Goal: Task Accomplishment & Management: Manage account settings

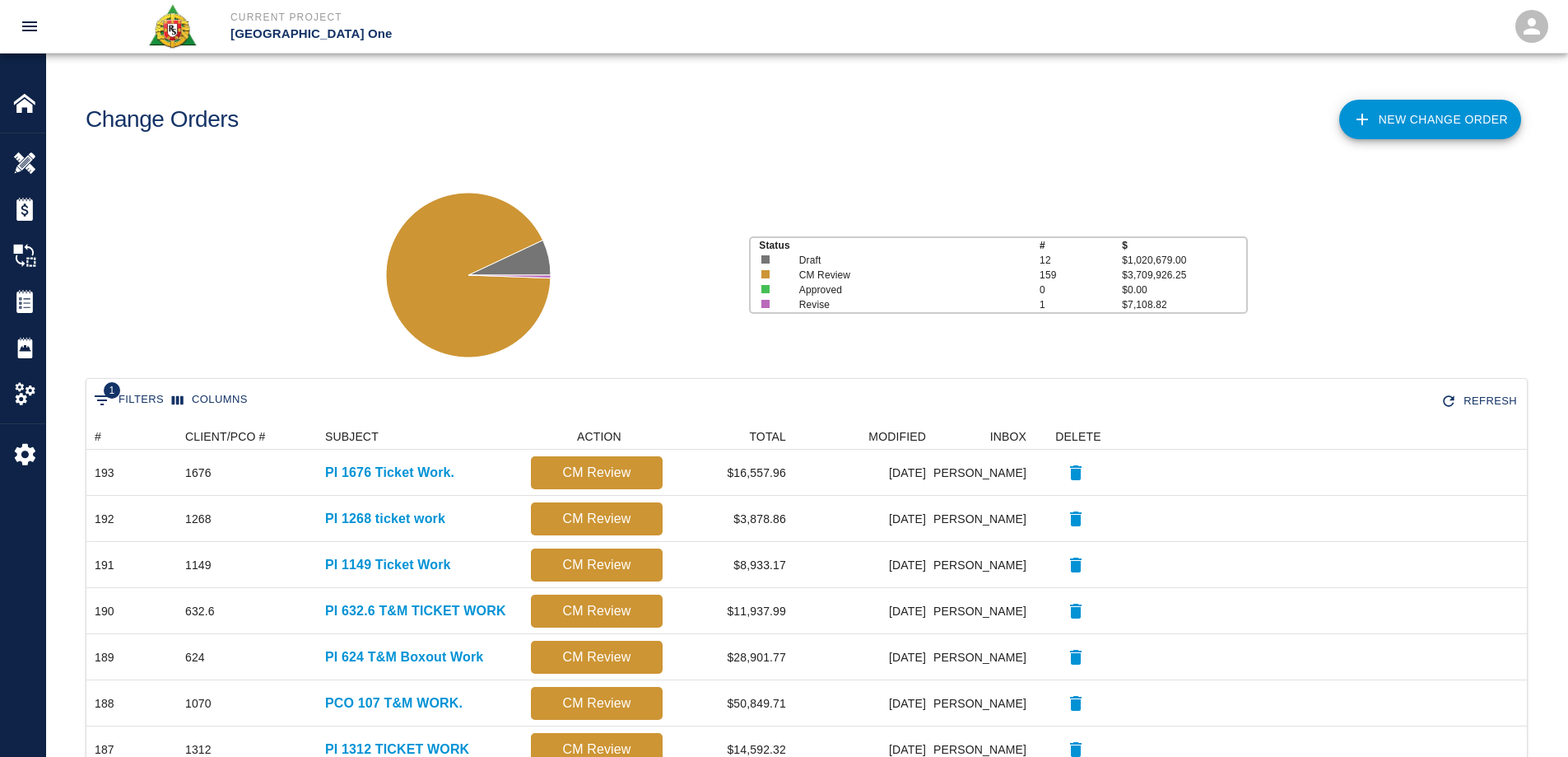
scroll to position [936, 1428]
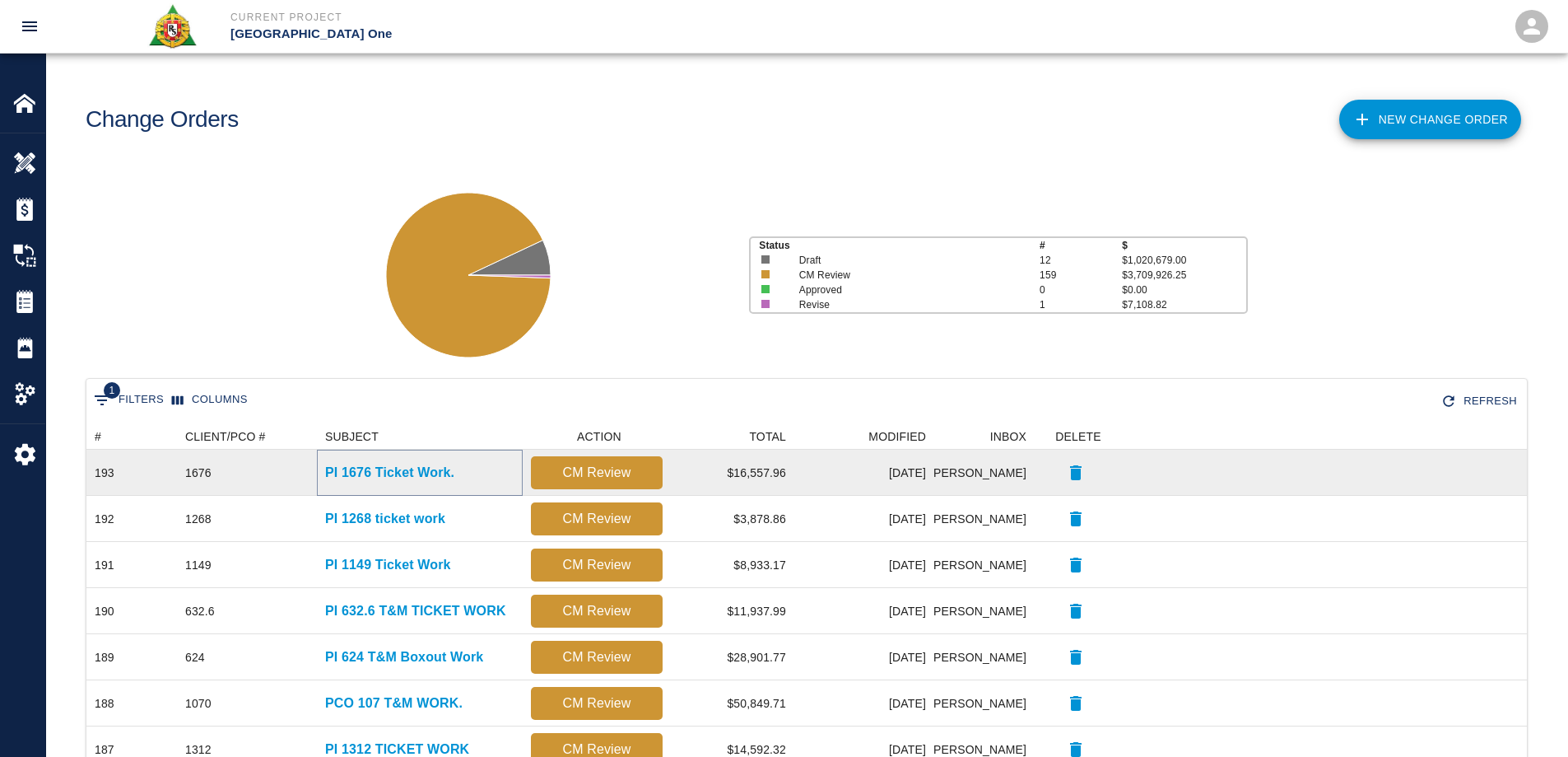
click at [410, 477] on p "PI 1676 Ticket Work." at bounding box center [390, 473] width 129 height 20
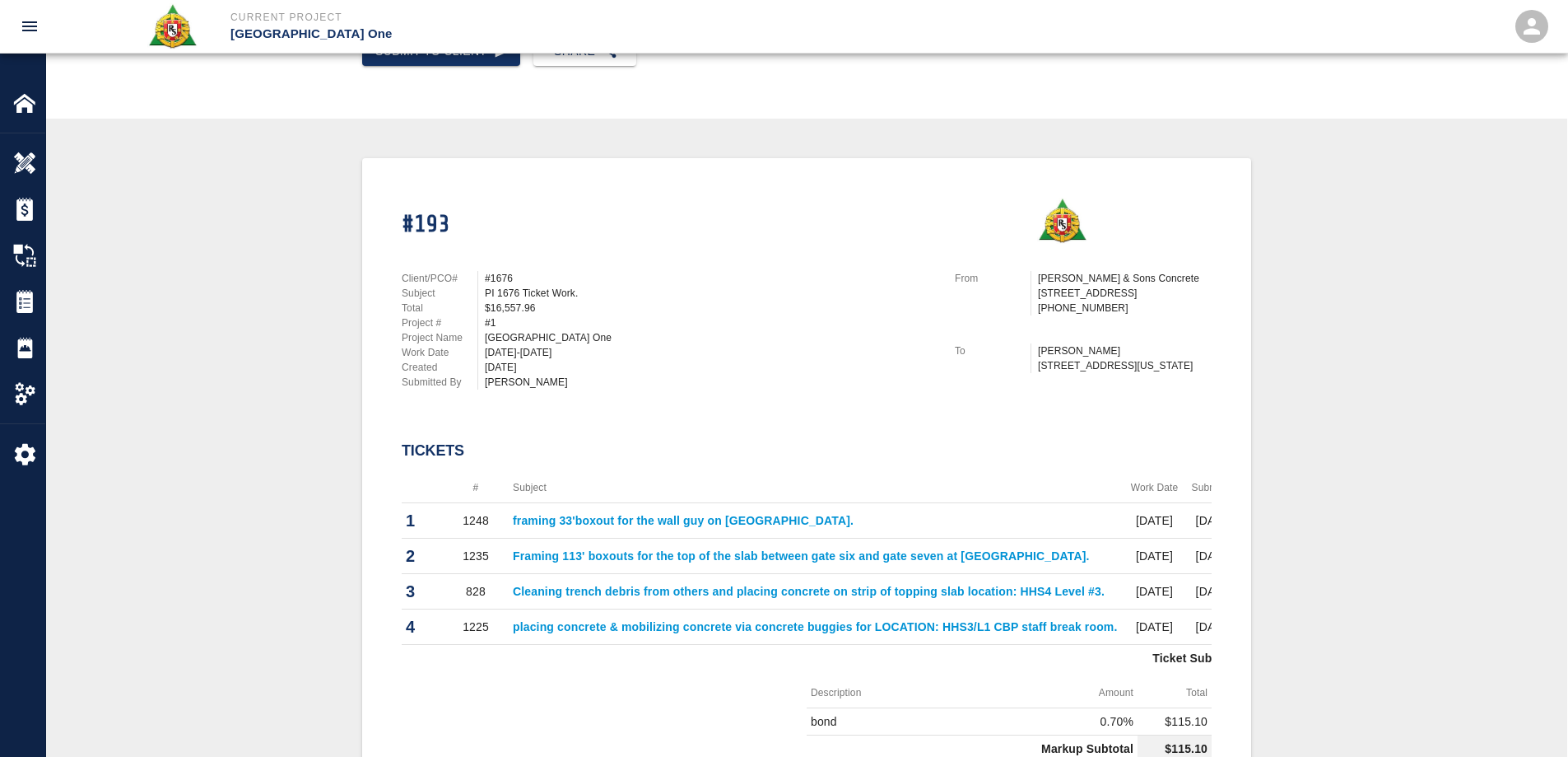
scroll to position [247, 0]
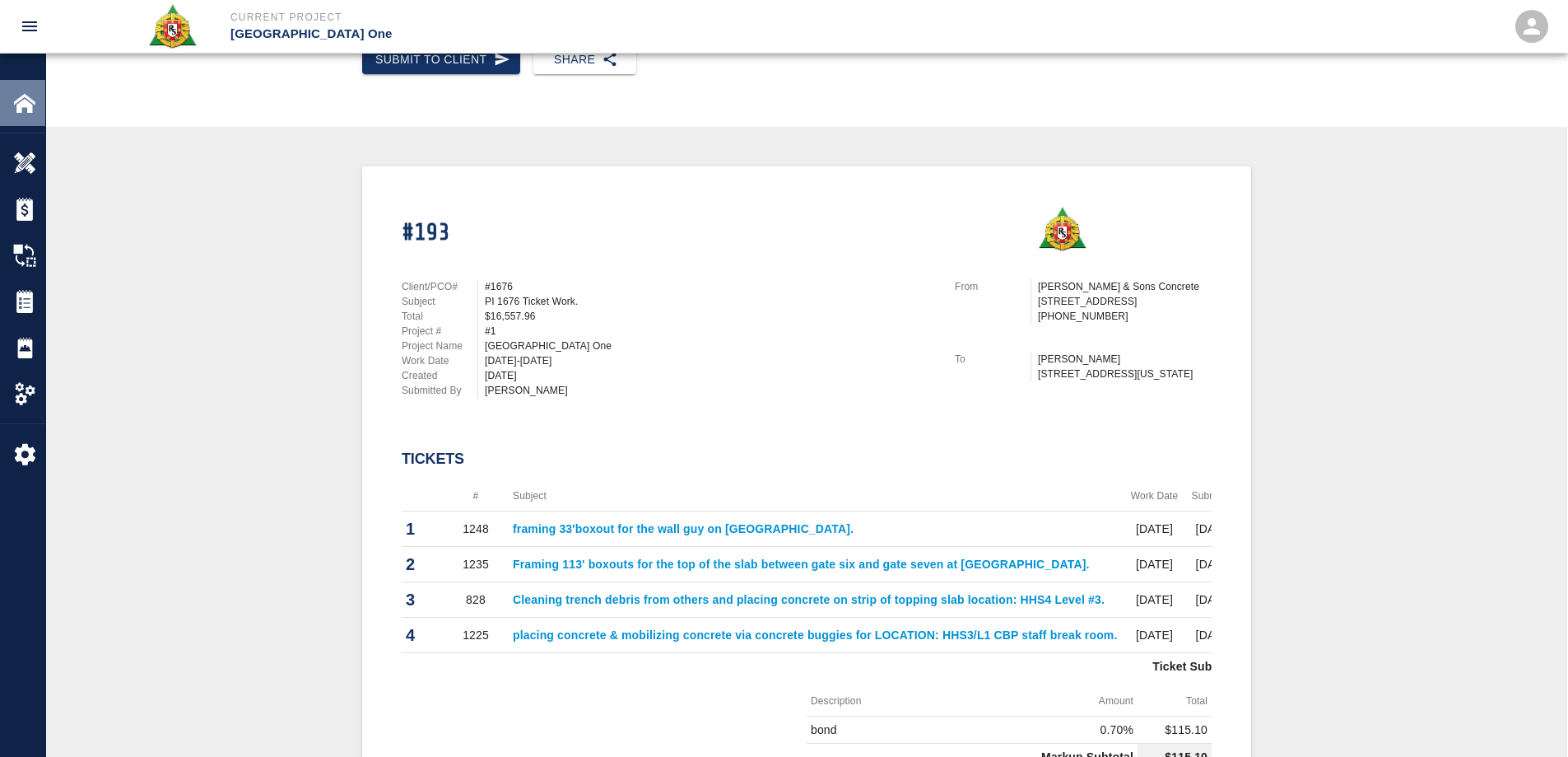
click at [6, 103] on div "Home" at bounding box center [23, 103] width 45 height 46
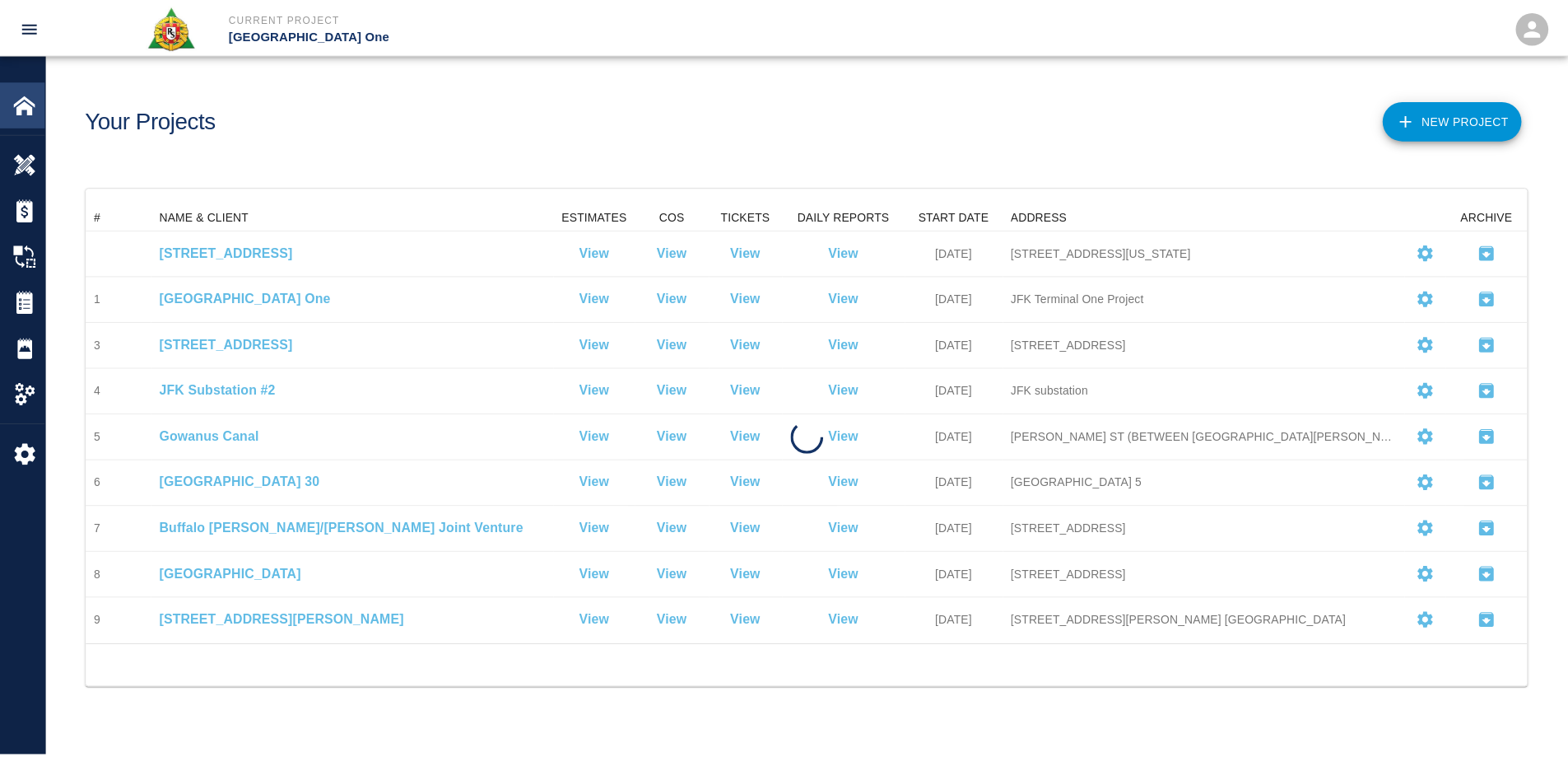
scroll to position [429, 1440]
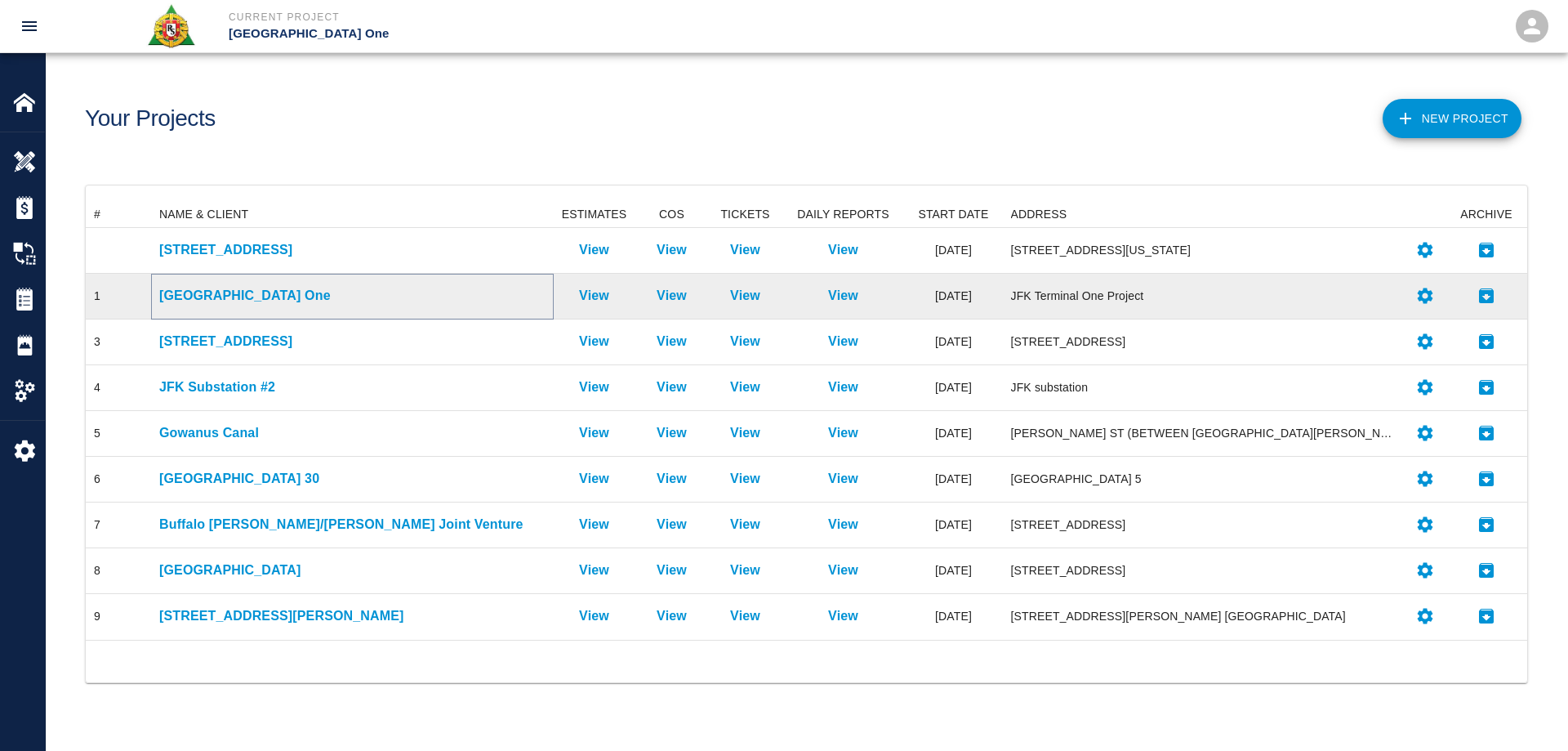
click at [245, 298] on p "[GEOGRAPHIC_DATA] One" at bounding box center [352, 296] width 386 height 20
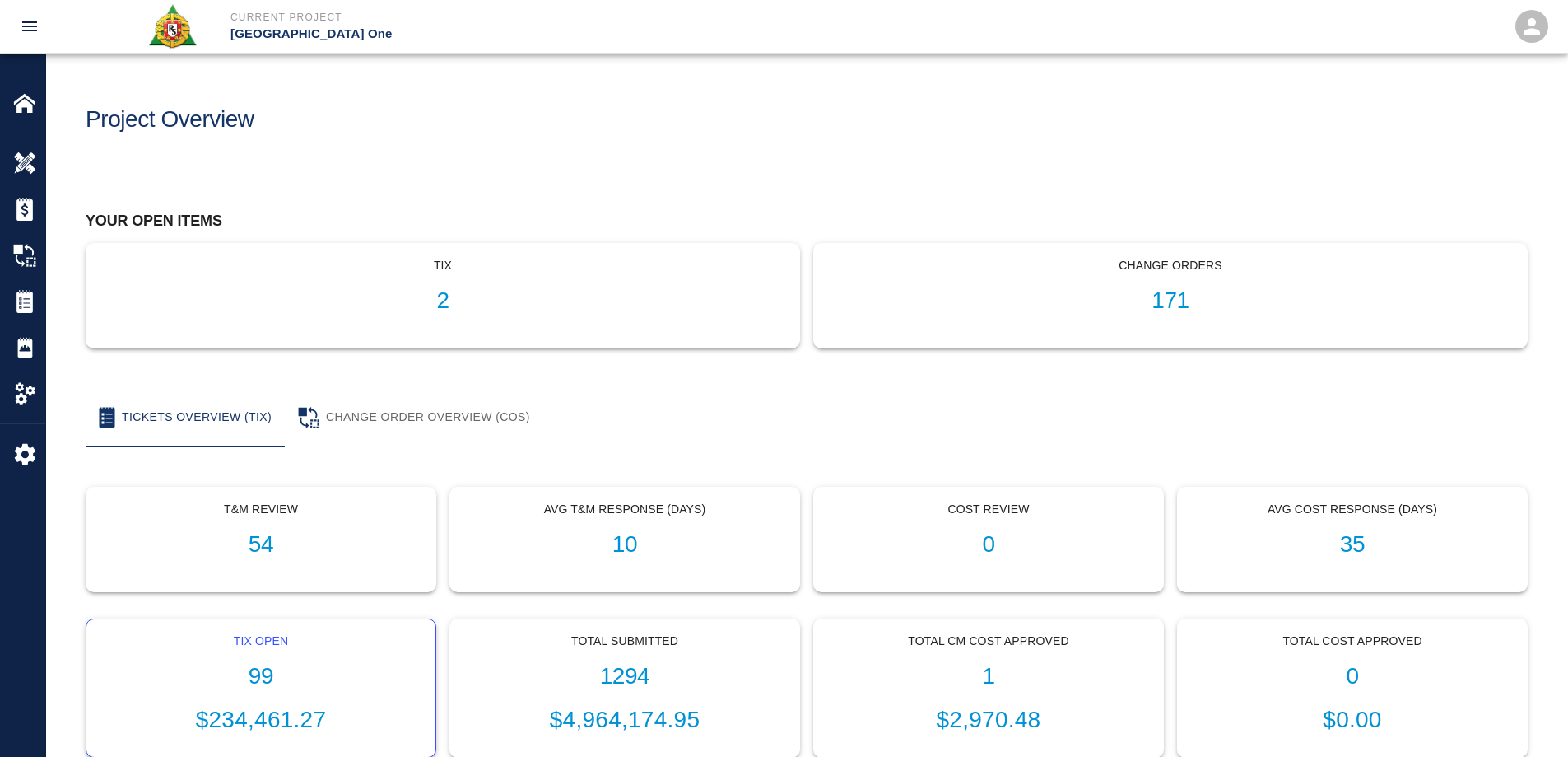
click at [274, 666] on h1 "99" at bounding box center [261, 676] width 323 height 27
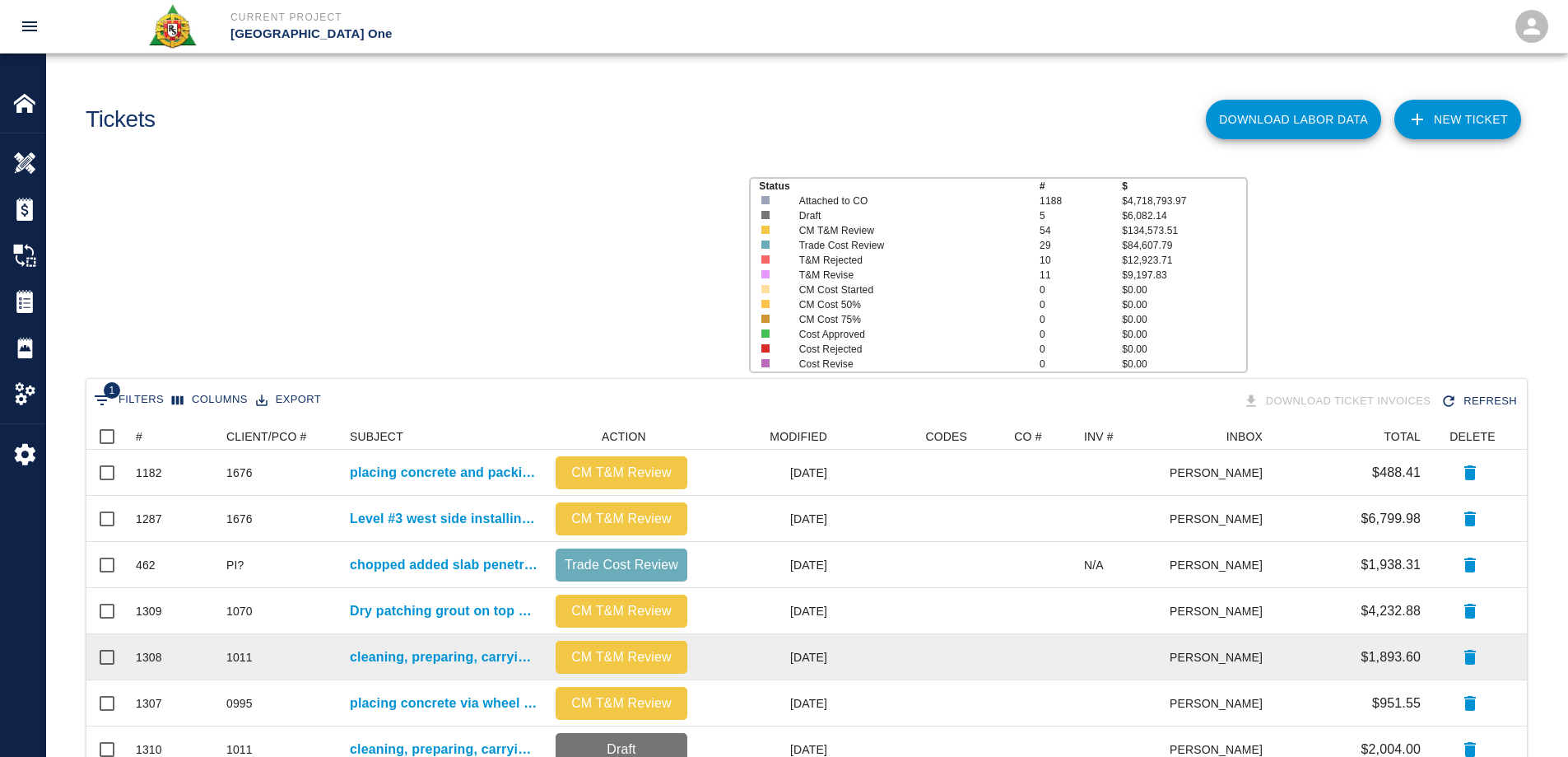
scroll to position [936, 1428]
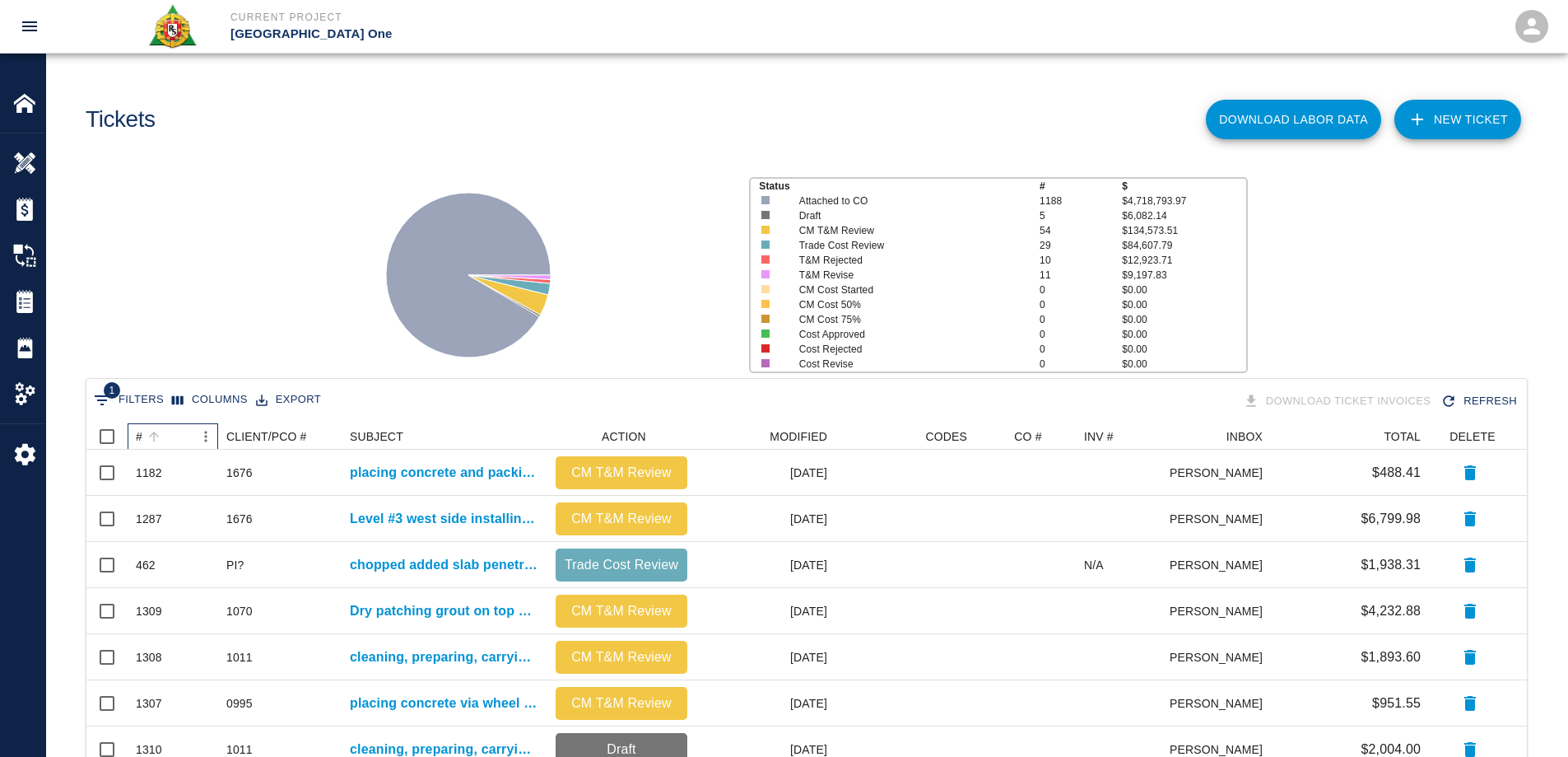
click at [141, 435] on div "#" at bounding box center [139, 436] width 7 height 26
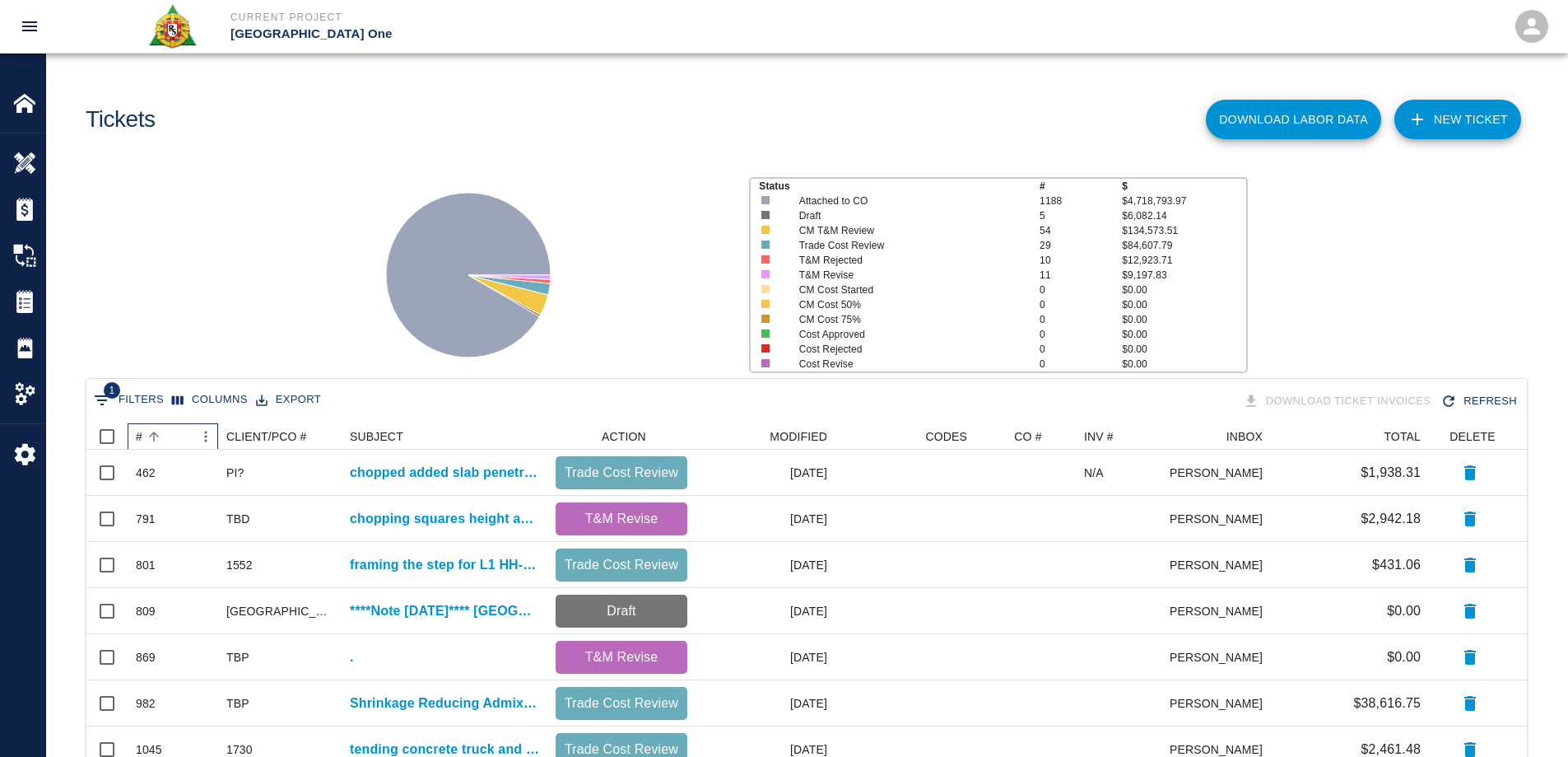
click at [139, 435] on div "#" at bounding box center [139, 436] width 7 height 26
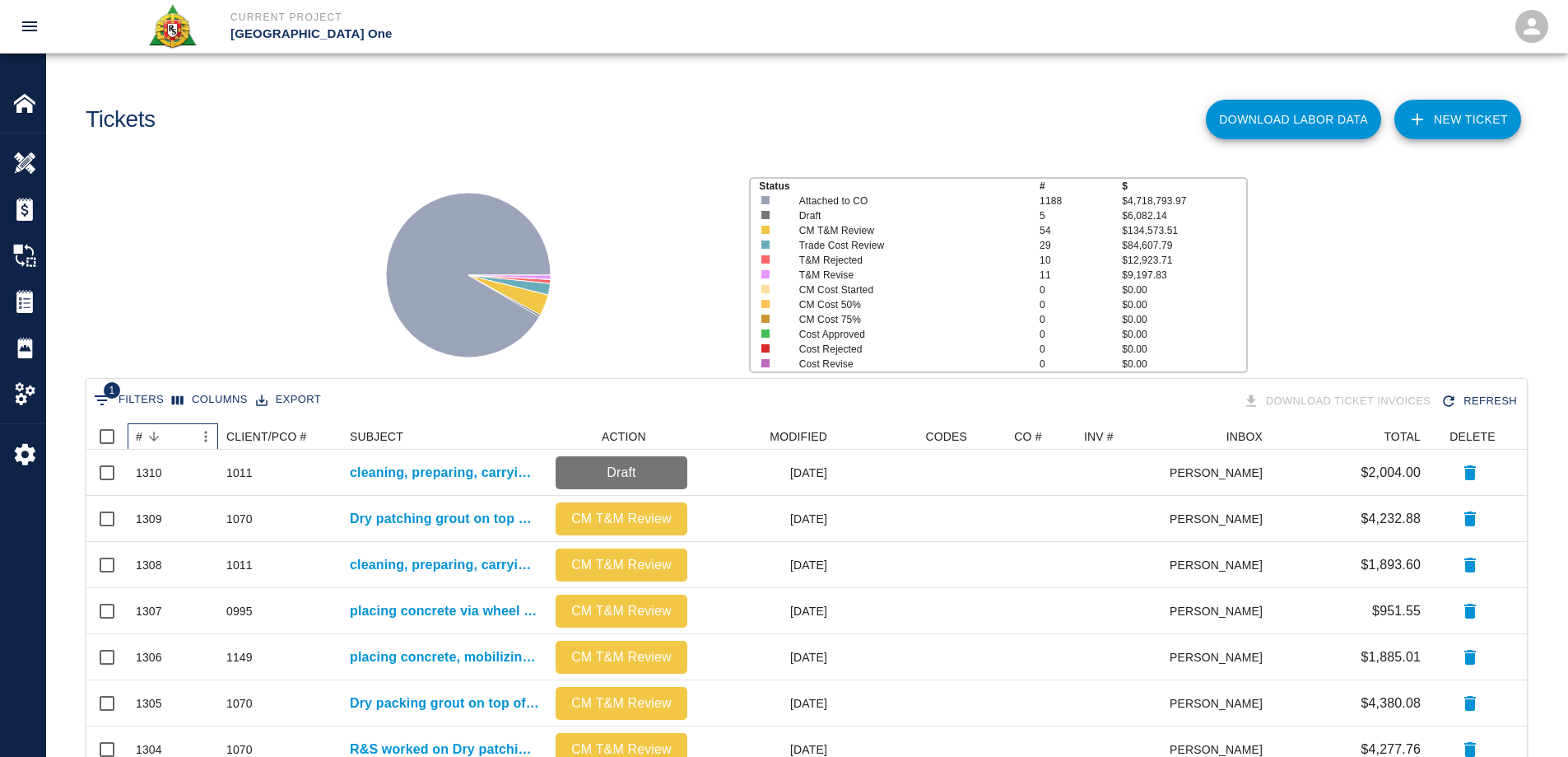
click at [139, 435] on div "#" at bounding box center [139, 436] width 7 height 26
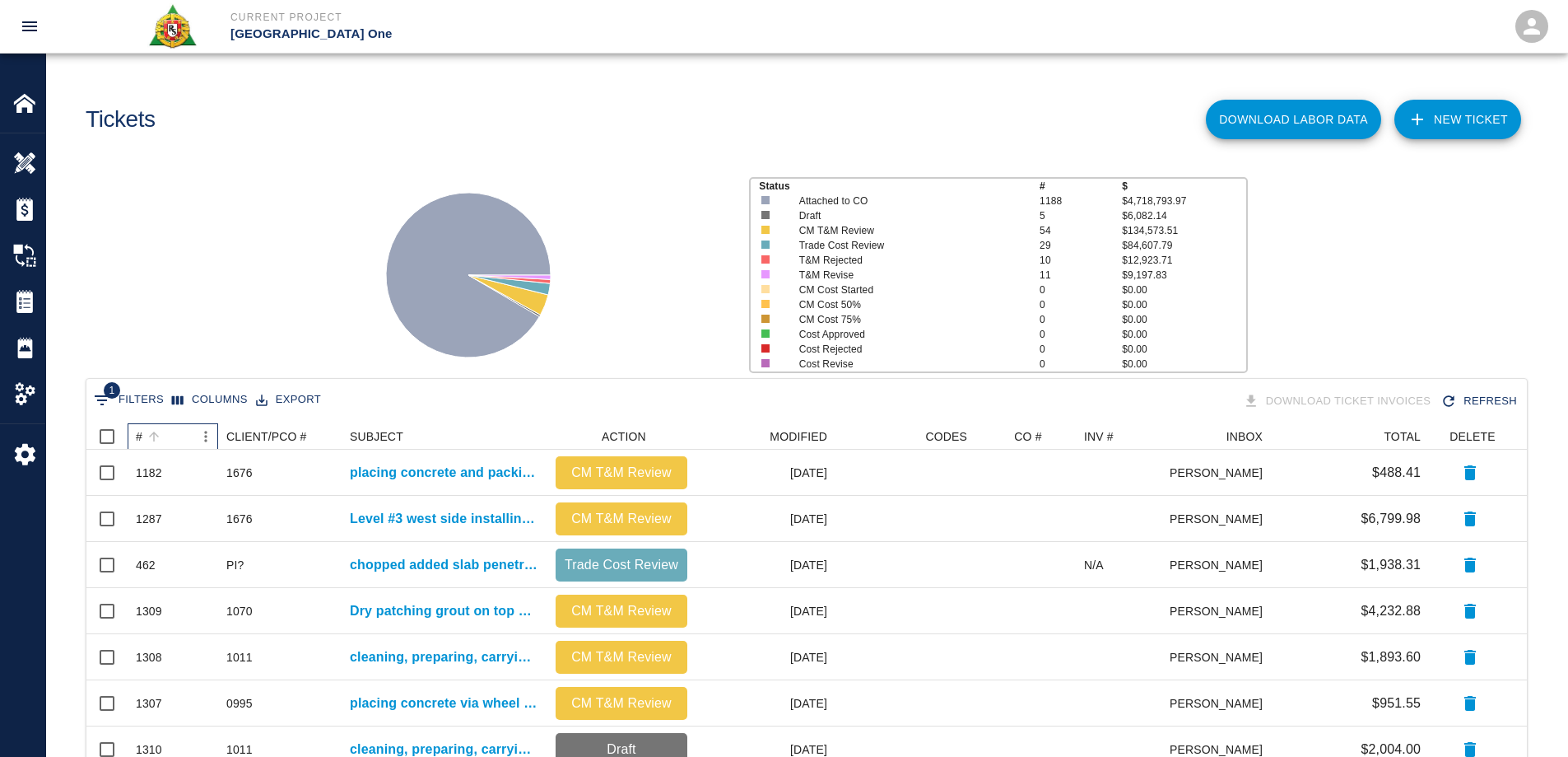
click at [139, 435] on div "#" at bounding box center [139, 436] width 7 height 26
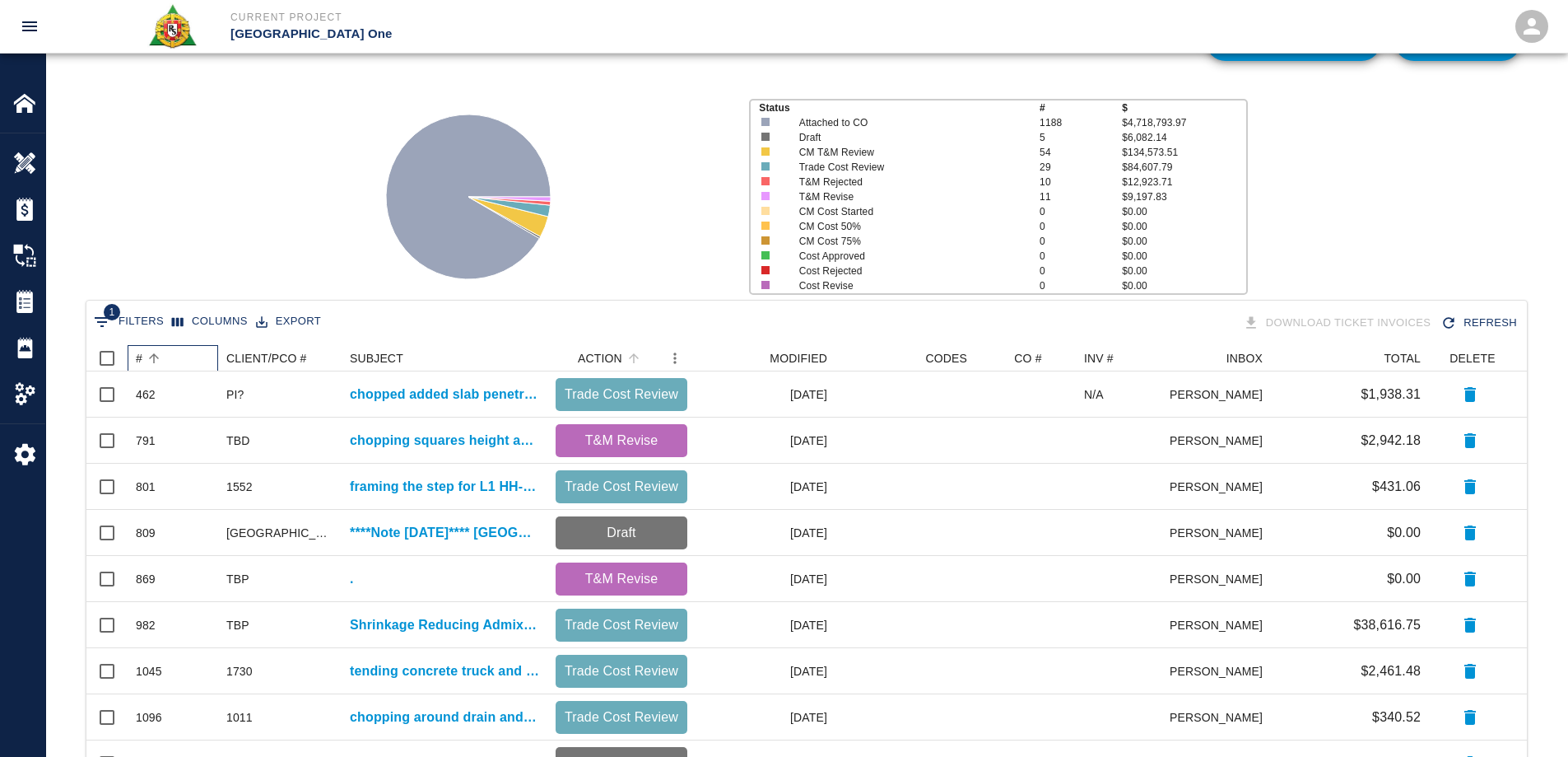
scroll to position [165, 0]
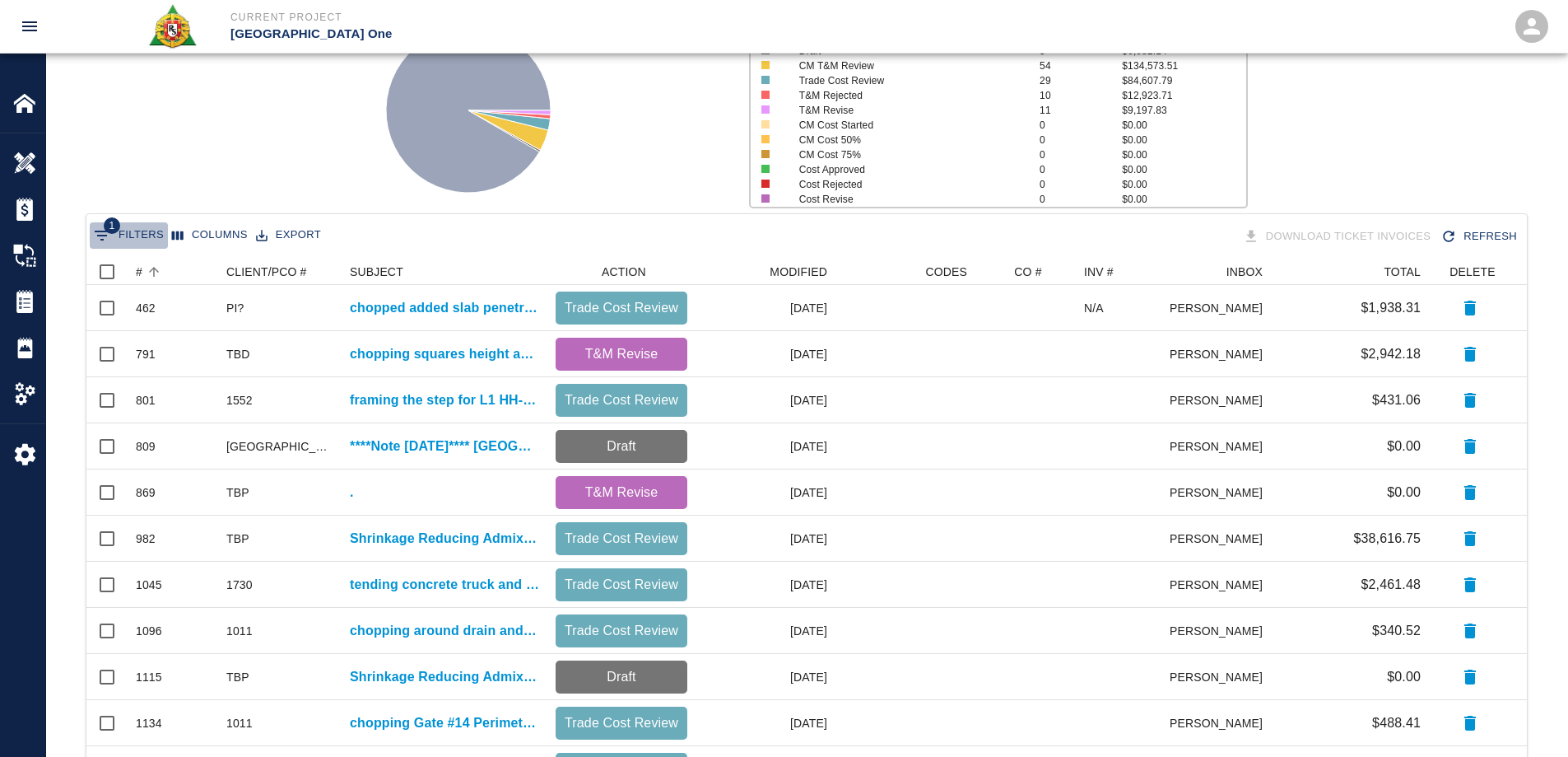
click at [144, 239] on button "1 Filters" at bounding box center [128, 235] width 78 height 26
select select "date_closed"
select select "isEmpty"
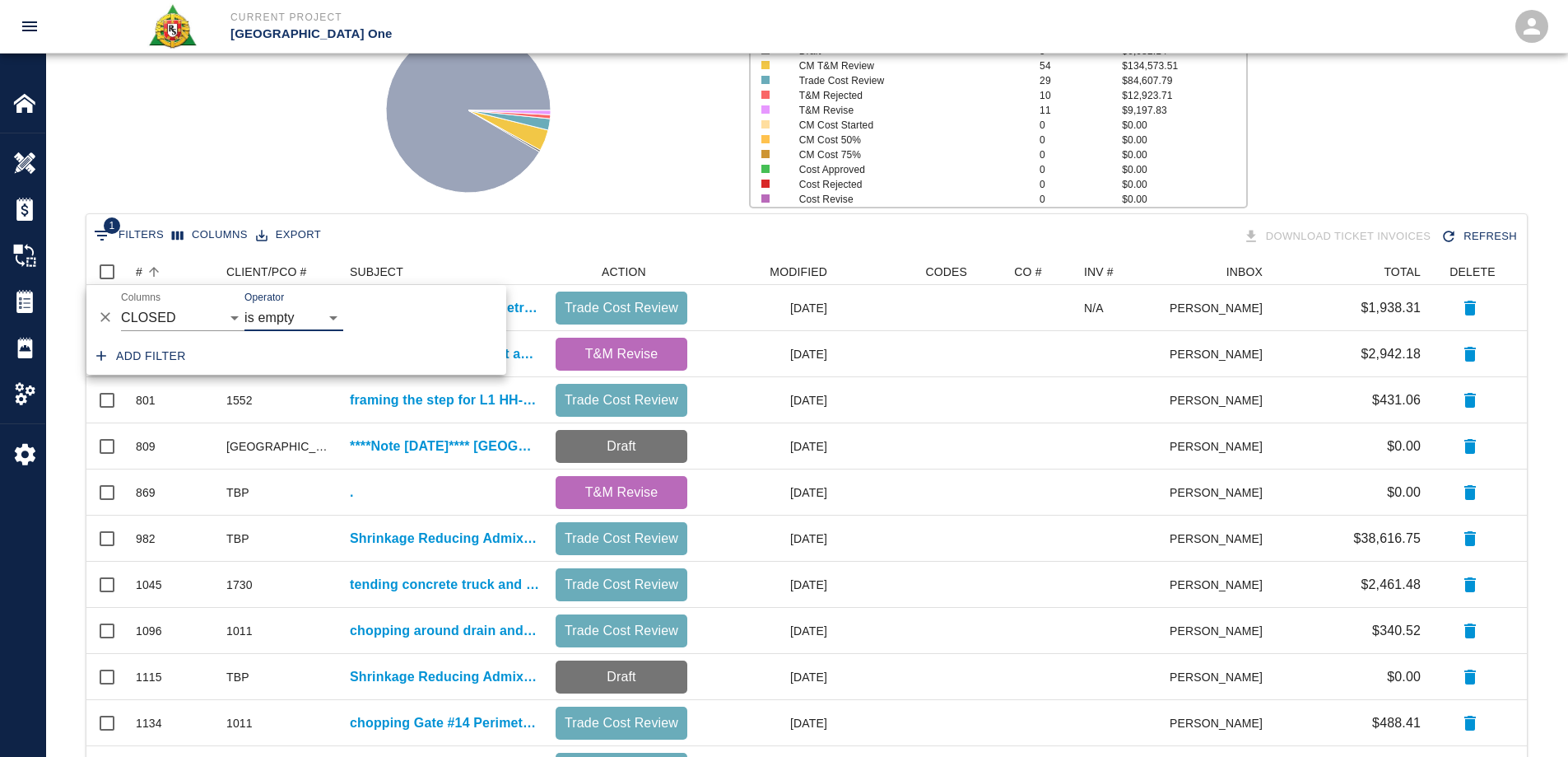
click at [151, 358] on button "Add filter" at bounding box center [141, 356] width 102 height 30
select select "date_closed"
select select "isEmpty"
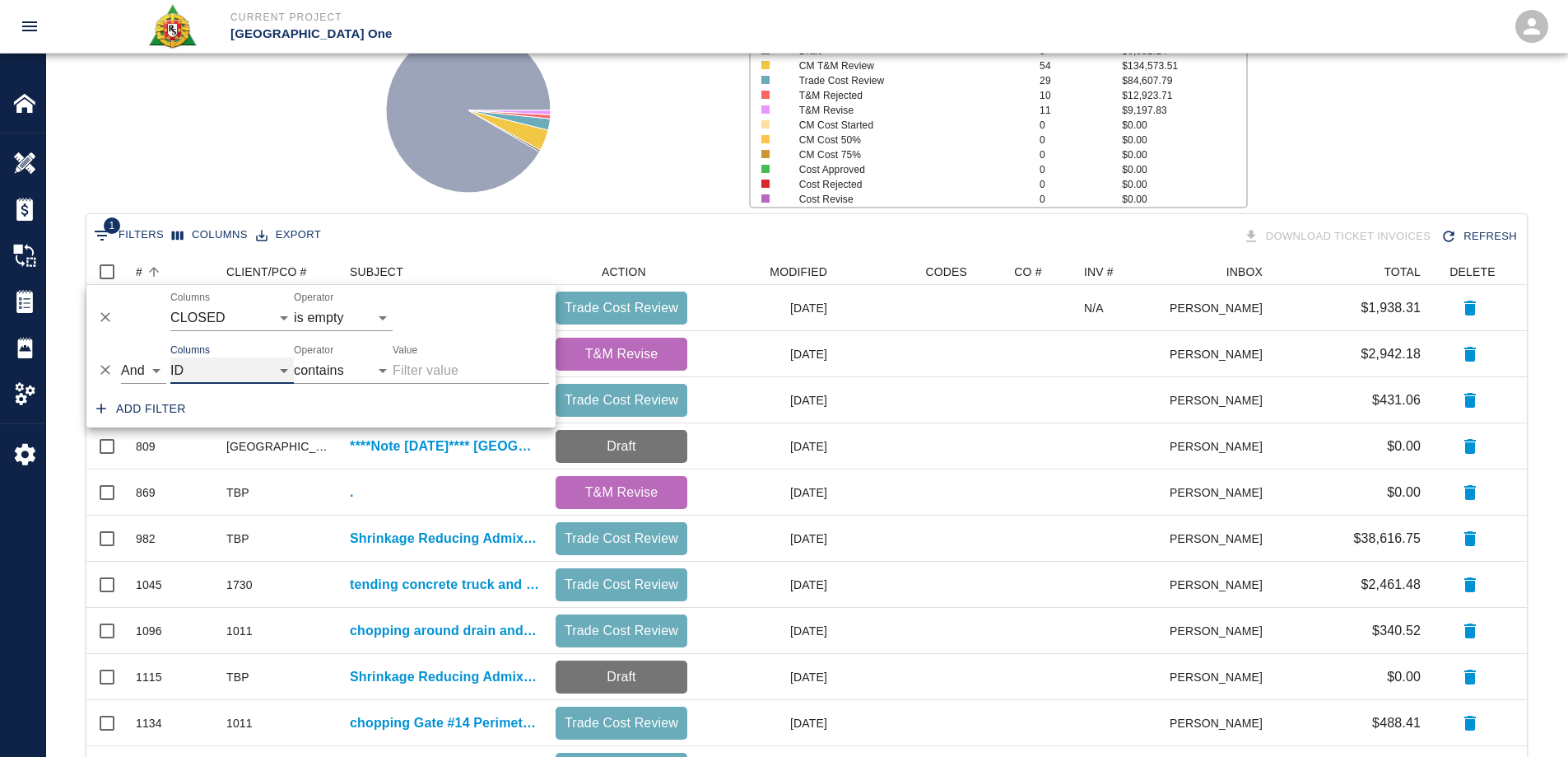
click at [234, 374] on select "ID # CLIENT/PCO # SUBJECT DESCRIPTION ACTION WORK MODIFIED CREATED CODES CO # I…" at bounding box center [232, 370] width 123 height 26
click at [170, 357] on select "ID # CLIENT/PCO # SUBJECT DESCRIPTION ACTION WORK MODIFIED CREATED CODES CO # I…" at bounding box center [232, 370] width 123 height 26
select select "pco_number"
click at [411, 367] on input "Value" at bounding box center [470, 370] width 156 height 26
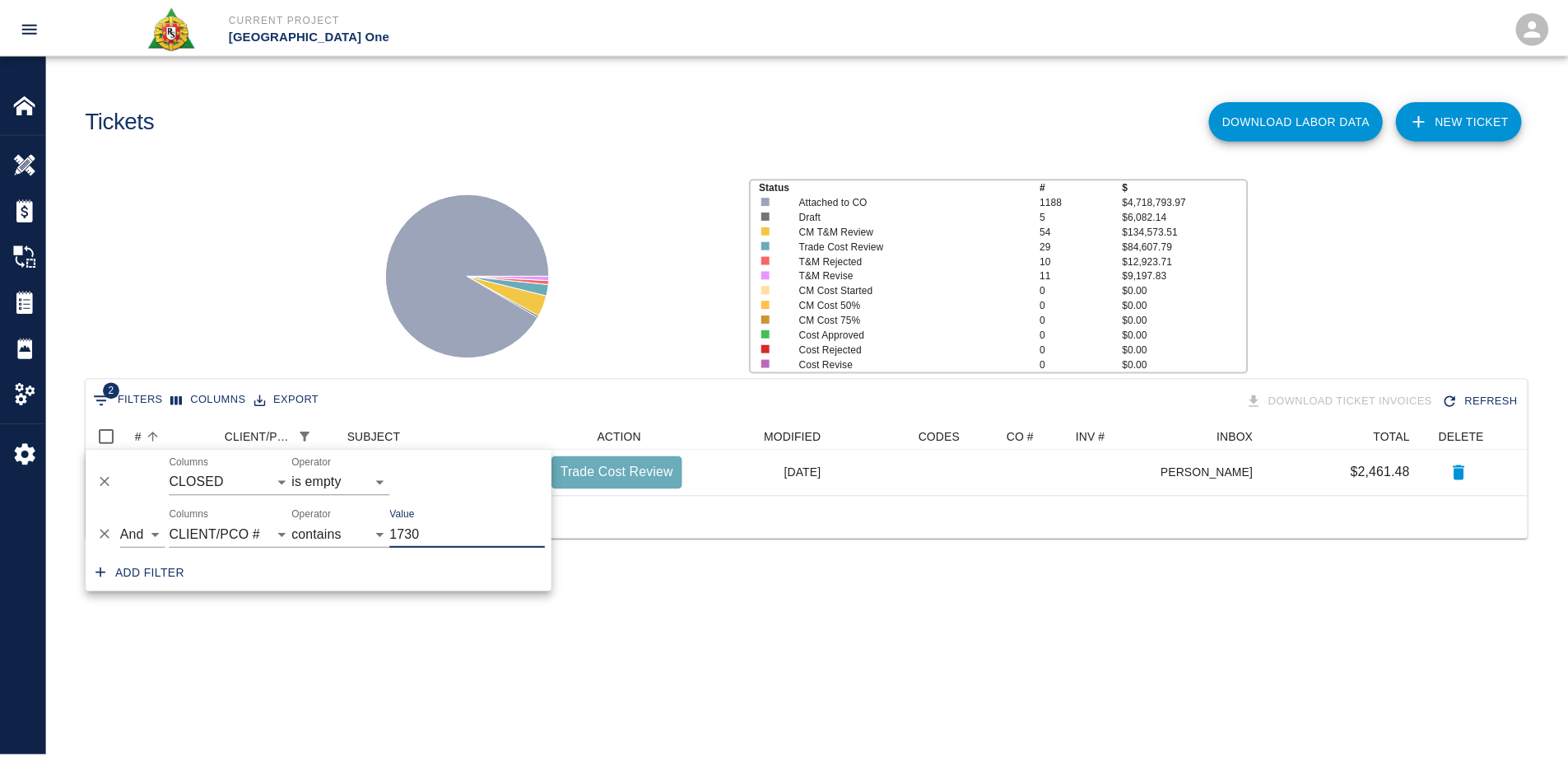
scroll to position [13, 13]
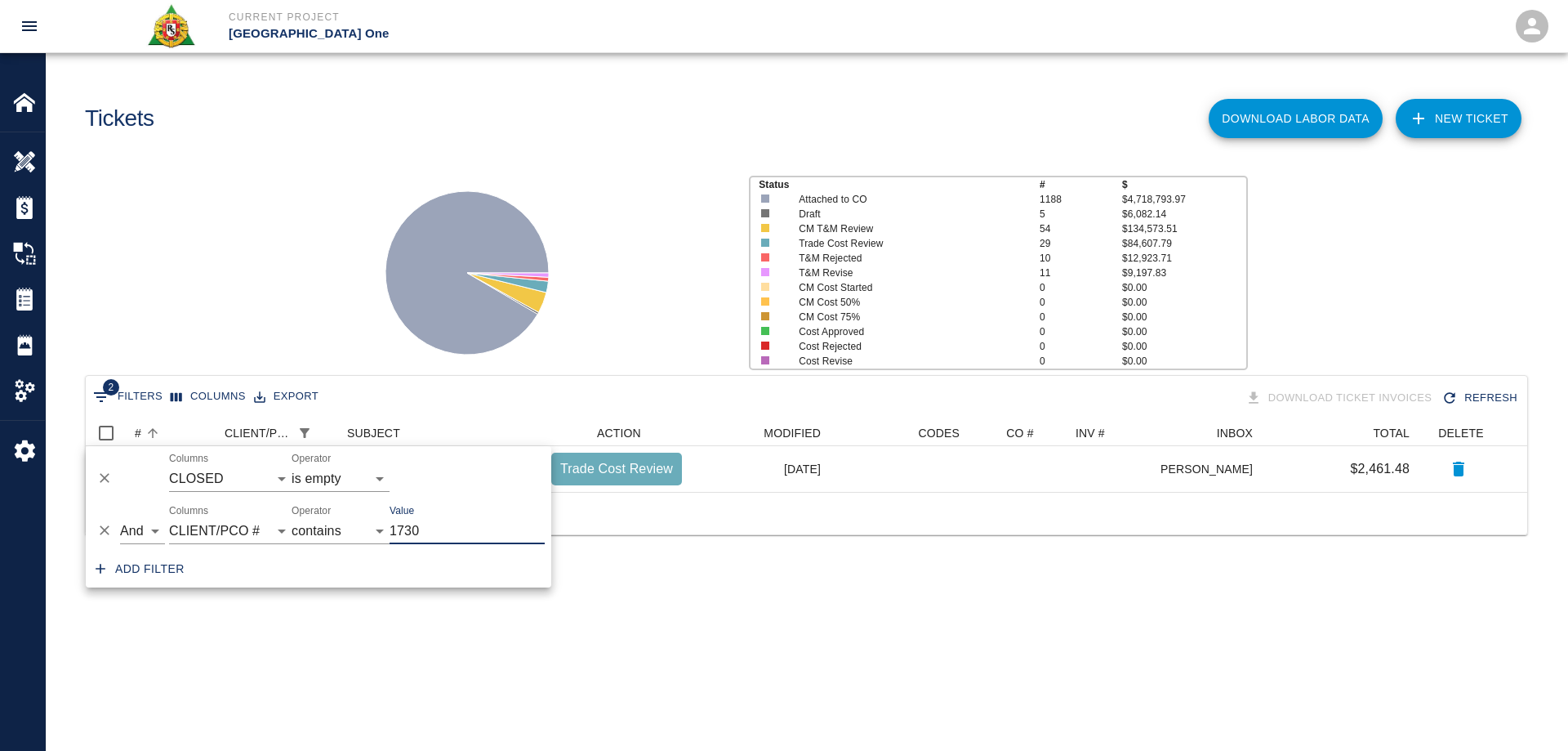
type input "1730"
click at [554, 208] on icon at bounding box center [467, 273] width 204 height 204
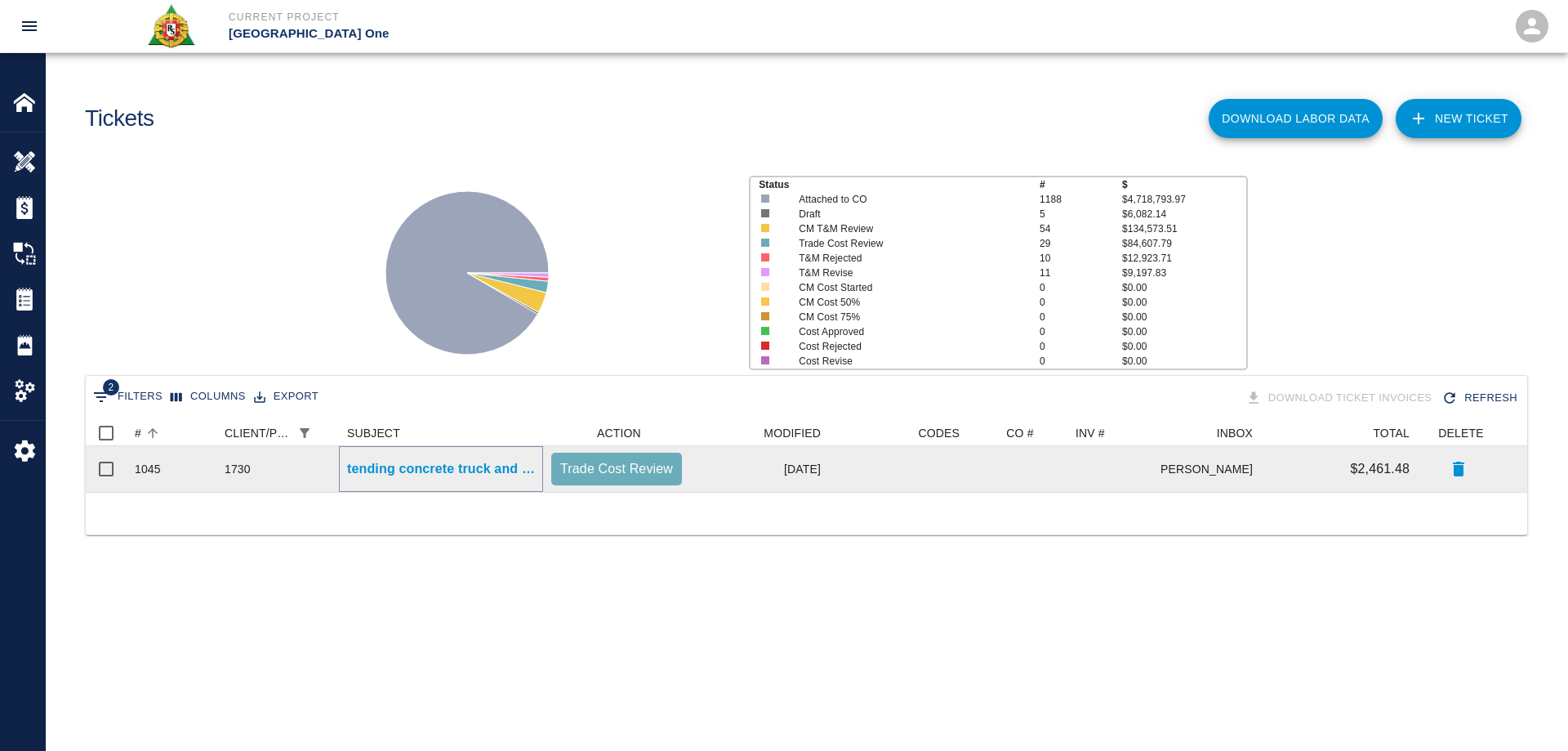
click at [431, 473] on p "tending concrete truck and mobilizing concrete via buggys and pulling up concre…" at bounding box center [440, 469] width 188 height 20
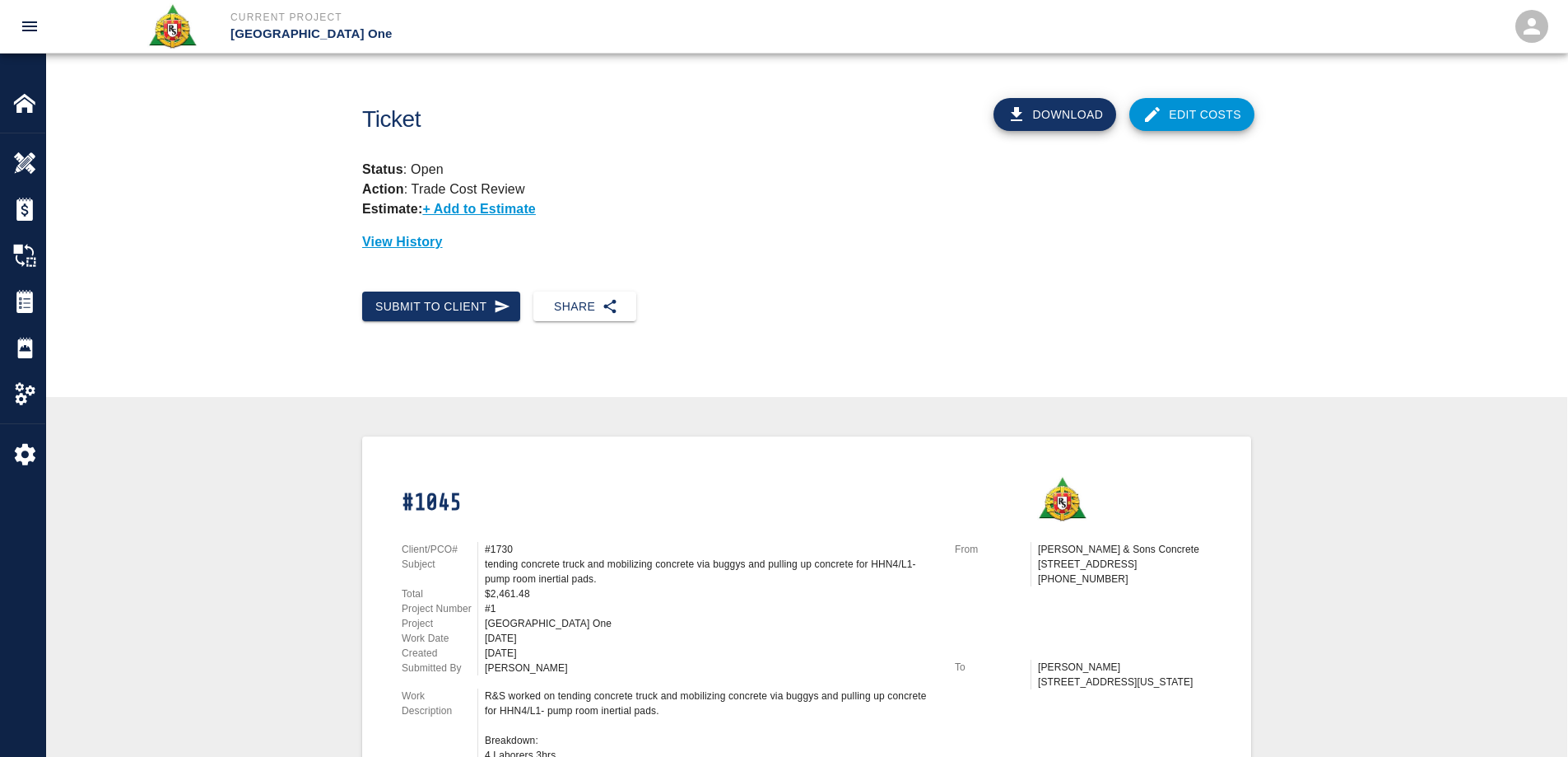
click at [1209, 119] on link "Edit Costs" at bounding box center [1191, 114] width 125 height 33
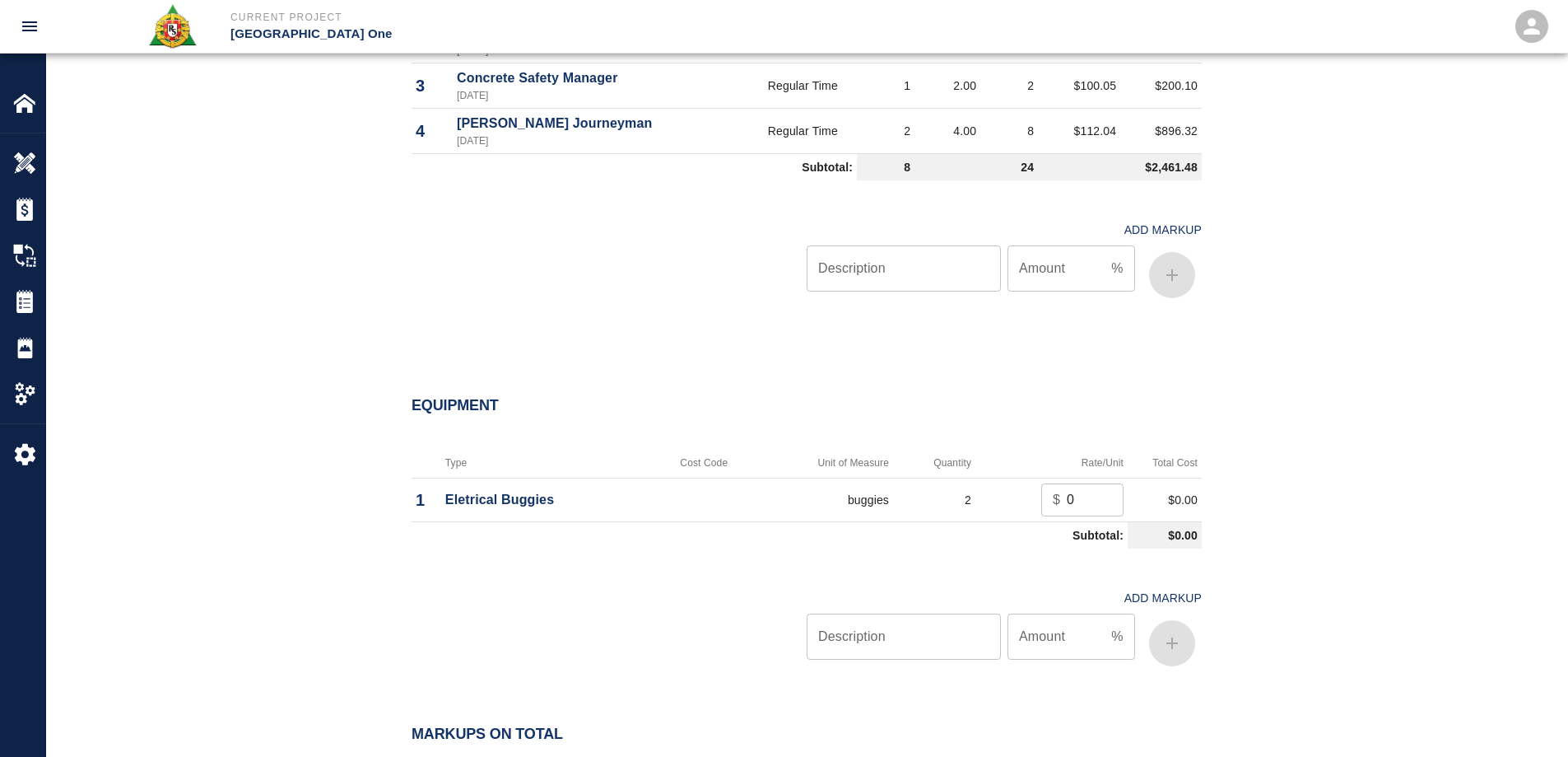
scroll to position [1153, 0]
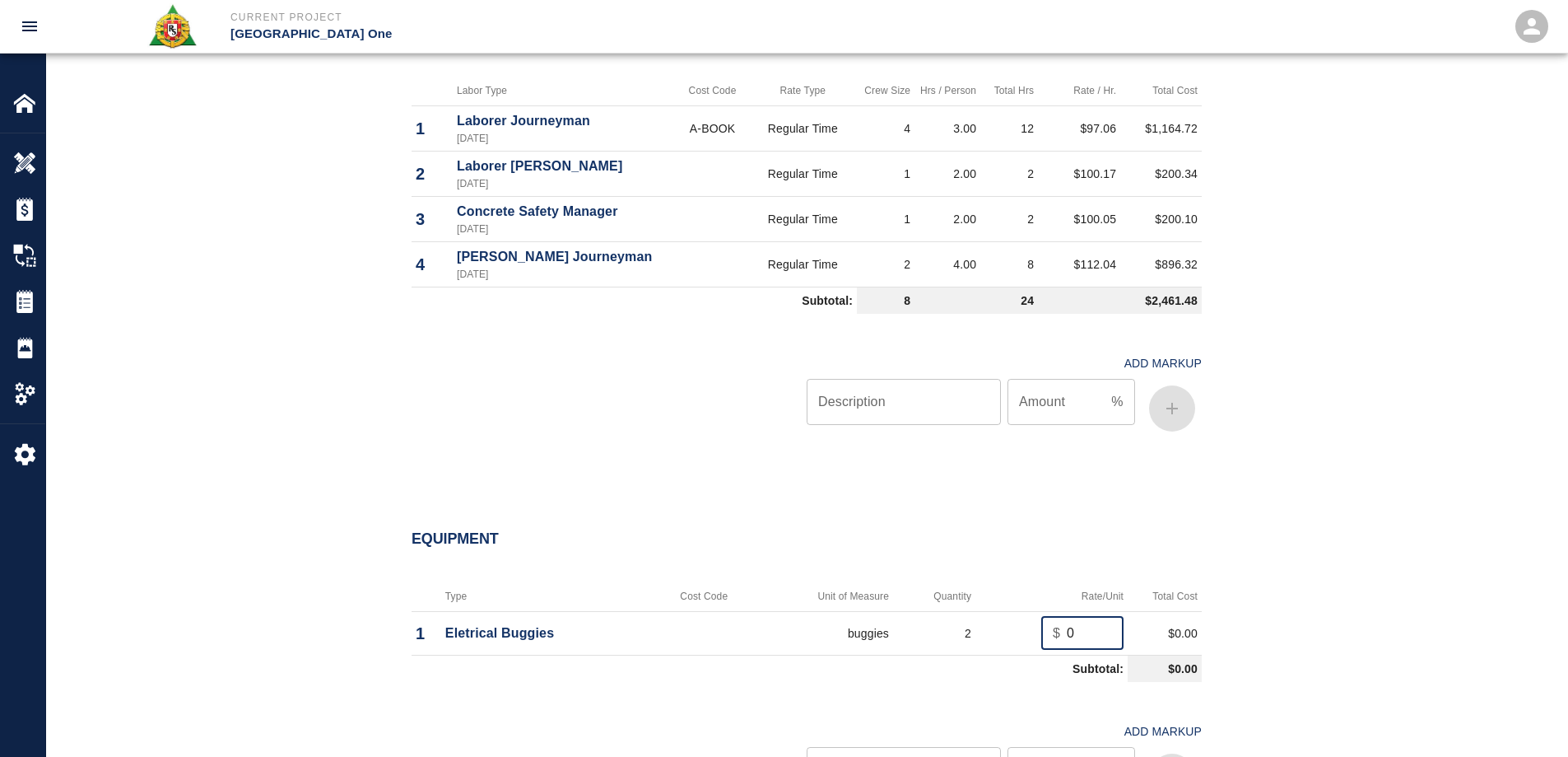
drag, startPoint x: 1081, startPoint y: 627, endPoint x: 1013, endPoint y: 631, distance: 68.1
click at [1013, 631] on td "$ 0 ​" at bounding box center [1051, 633] width 152 height 44
type input "54.26"
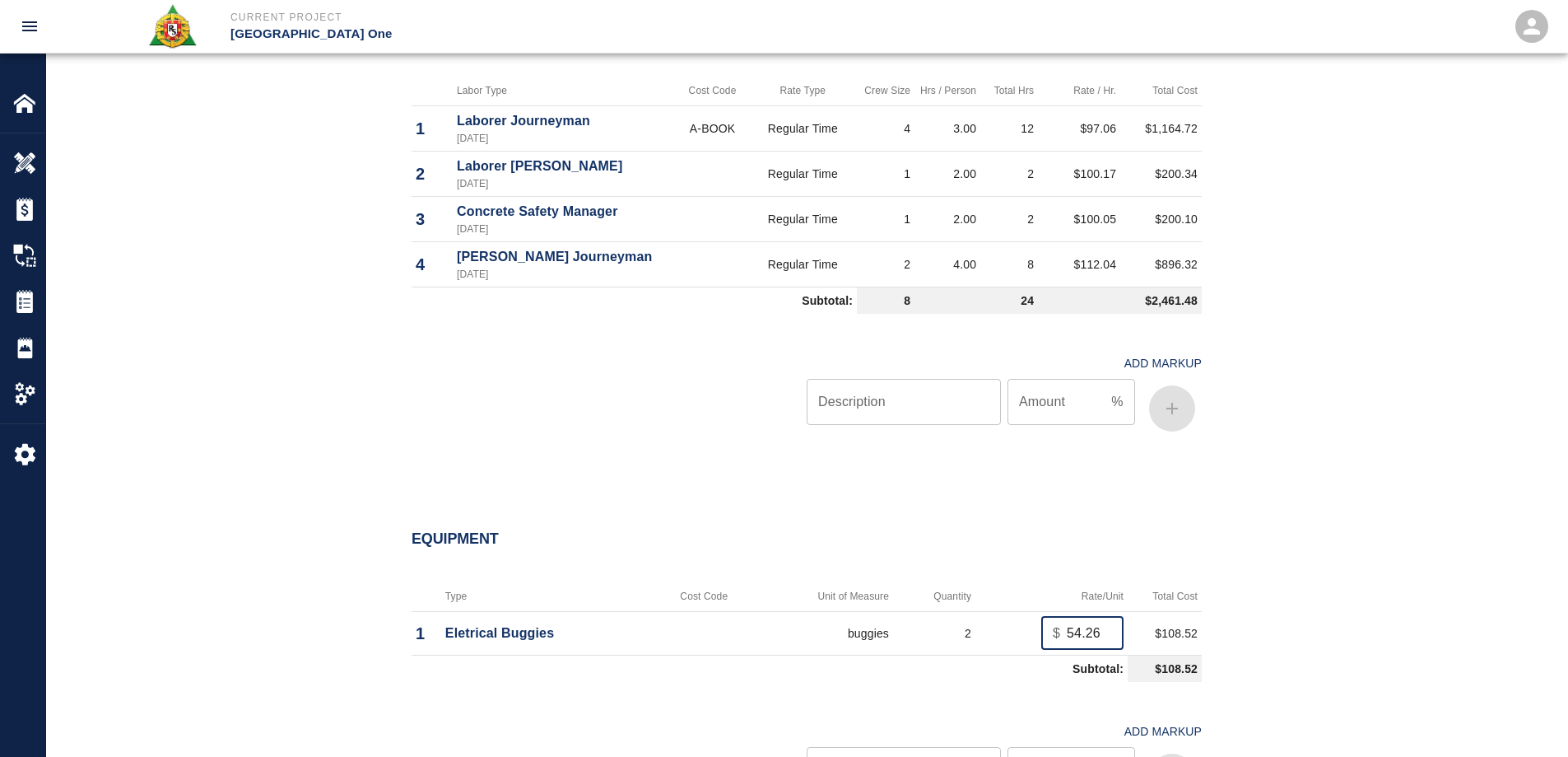
click at [1002, 507] on div "Equipment" at bounding box center [796, 529] width 810 height 64
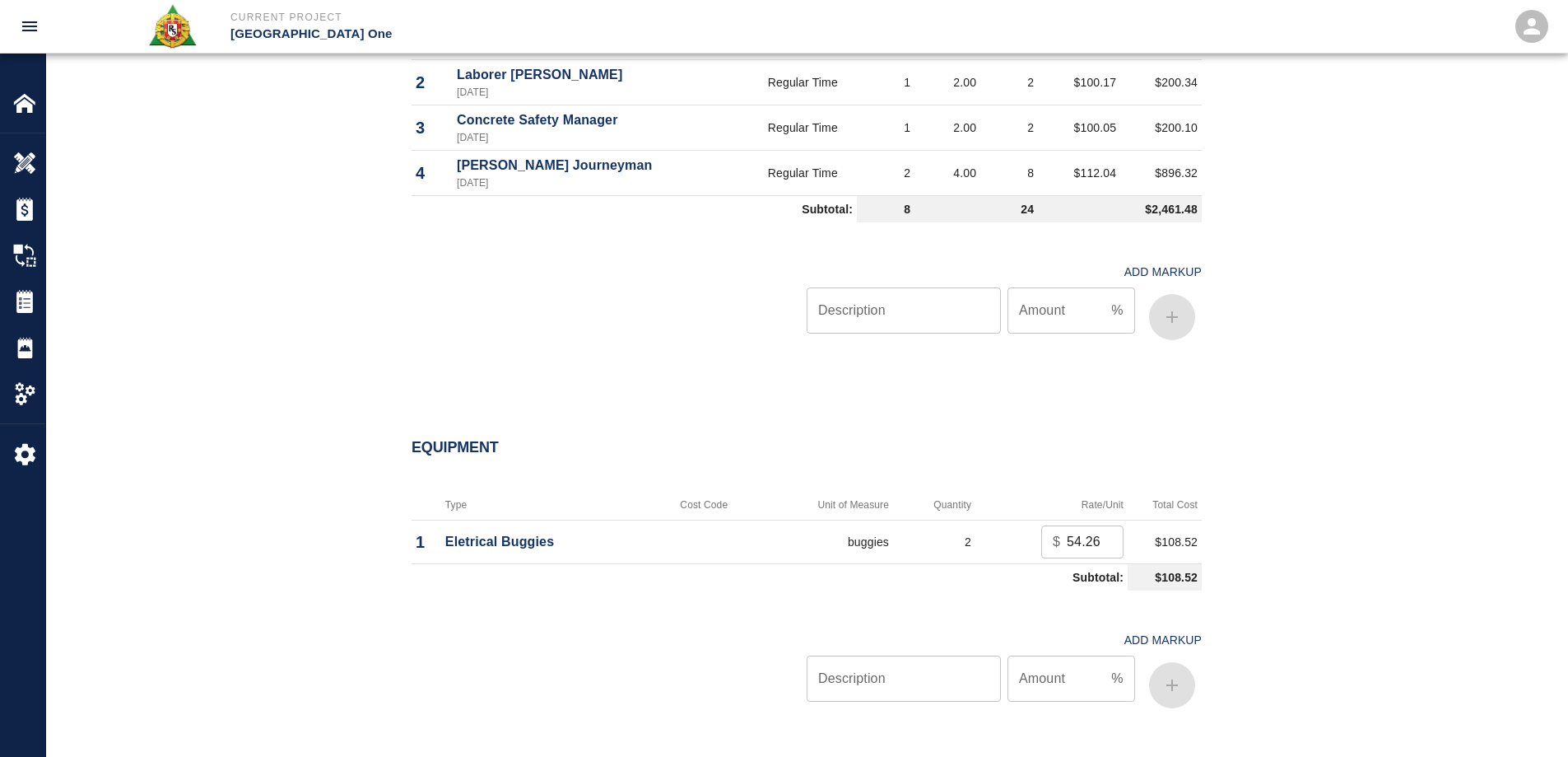
scroll to position [1400, 0]
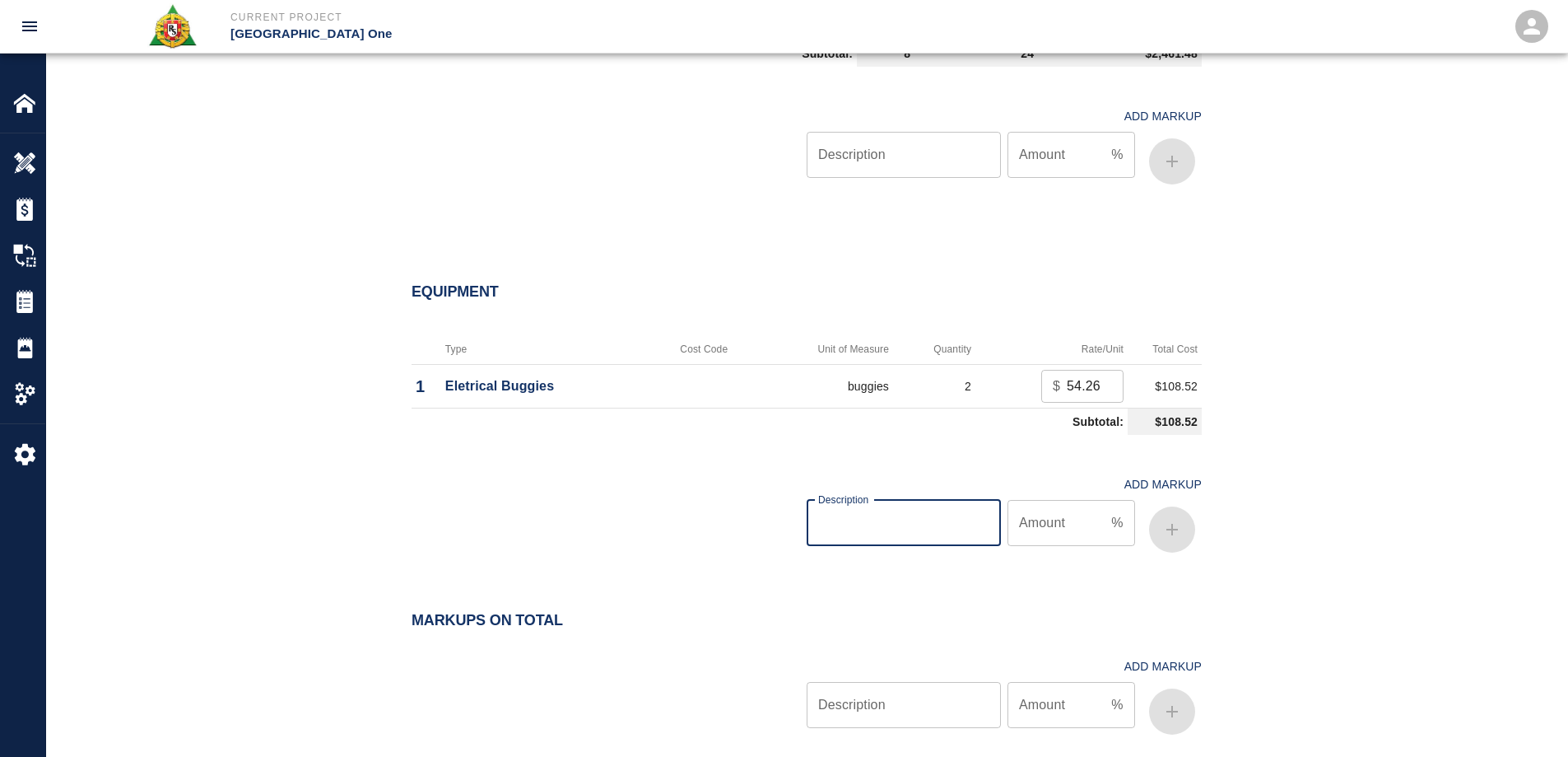
click at [917, 534] on input "Description" at bounding box center [903, 523] width 194 height 46
type input "oh/p"
type input "15"
click at [1184, 539] on button "button" at bounding box center [1172, 529] width 46 height 46
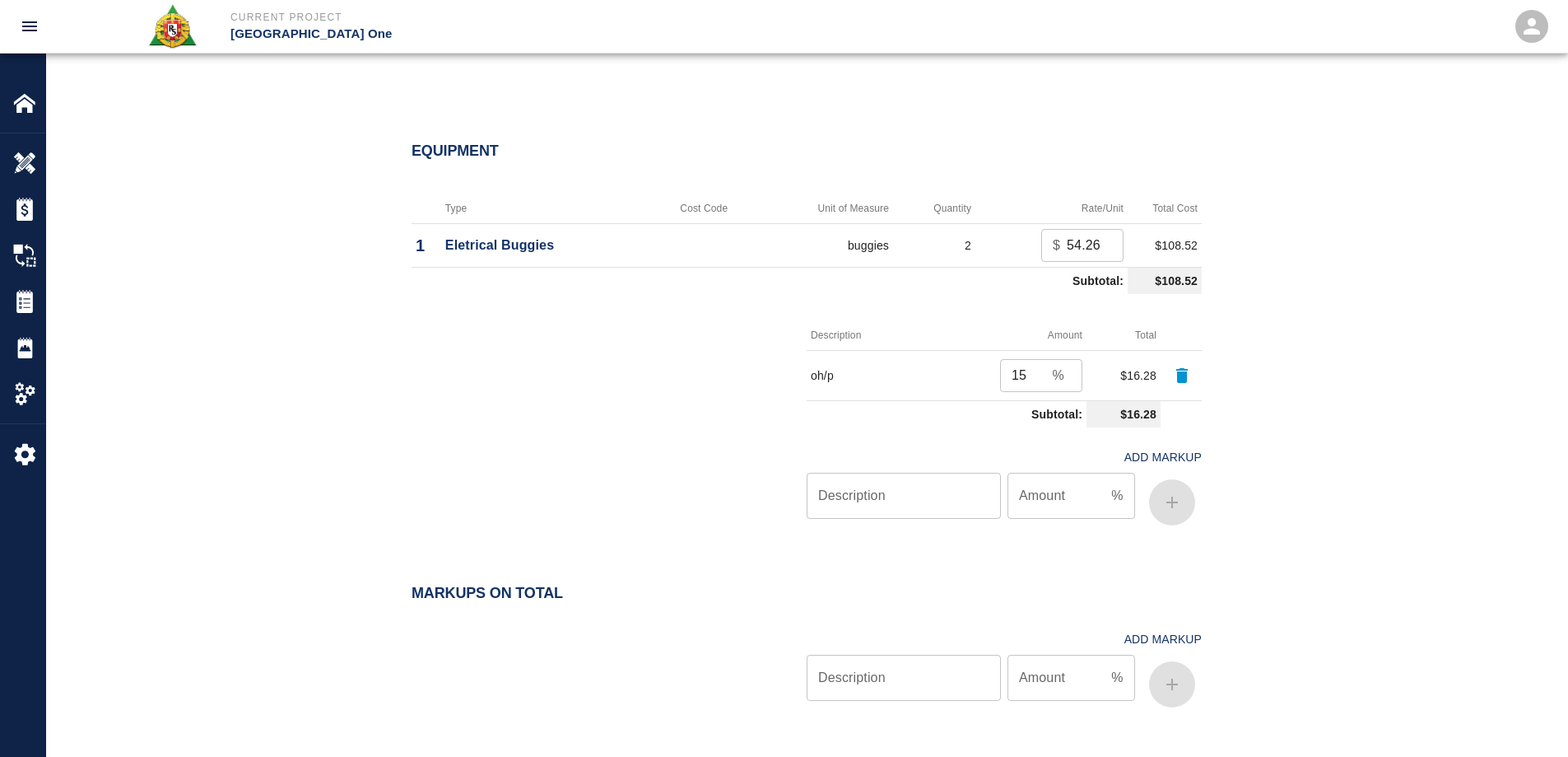
scroll to position [1705, 0]
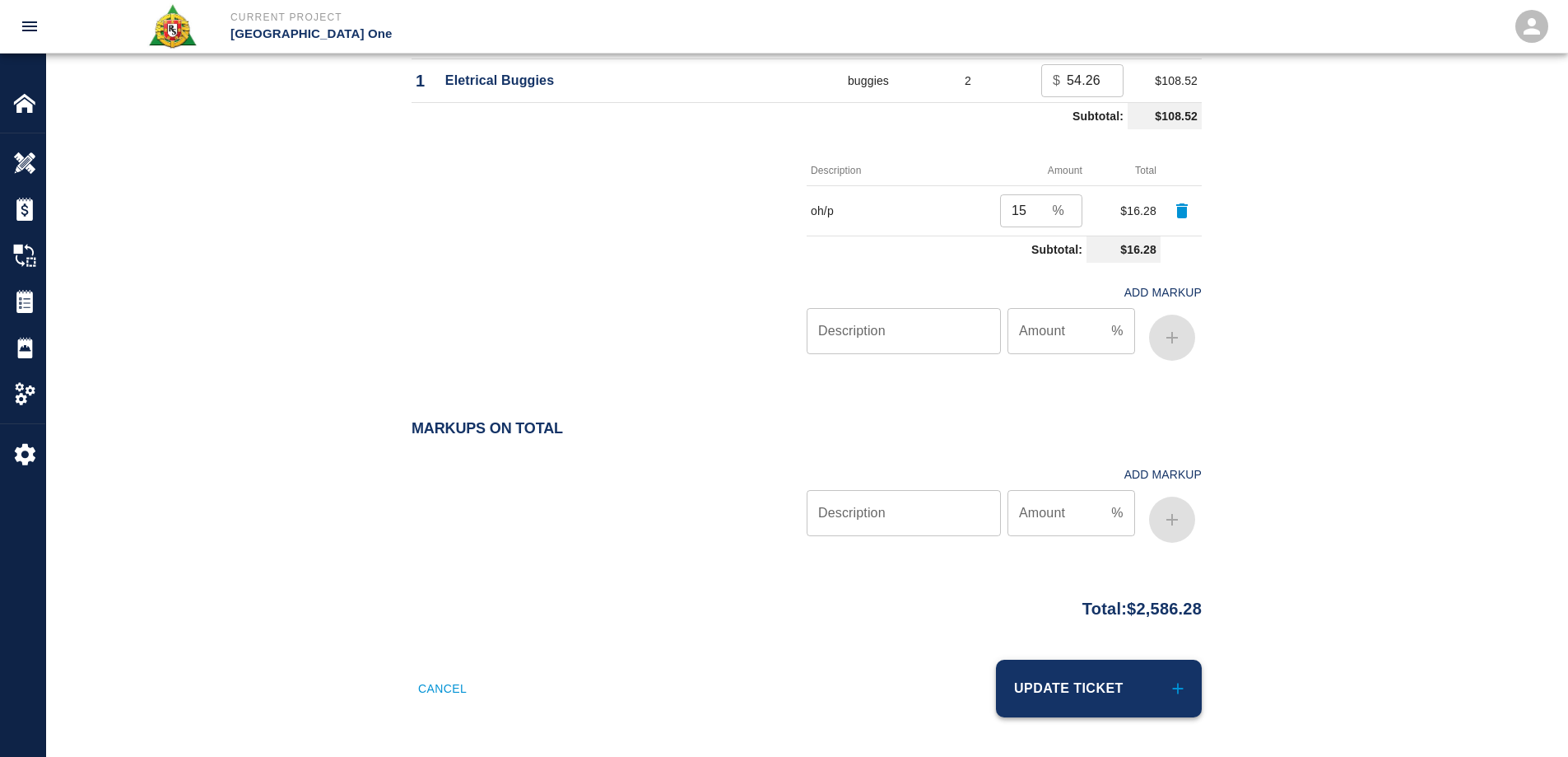
click at [1172, 684] on icon "submit" at bounding box center [1177, 688] width 18 height 18
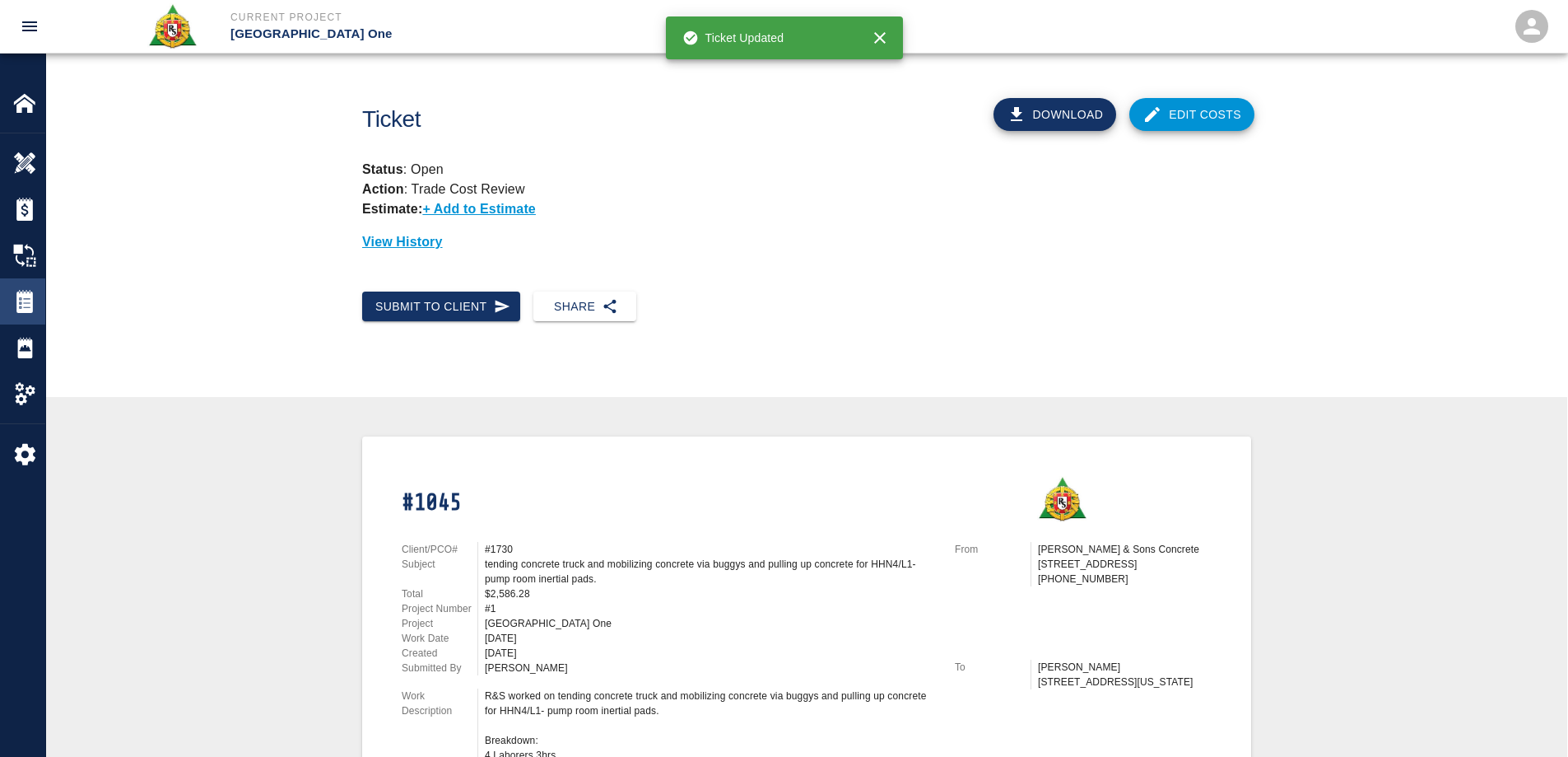
click at [23, 297] on img at bounding box center [24, 301] width 23 height 23
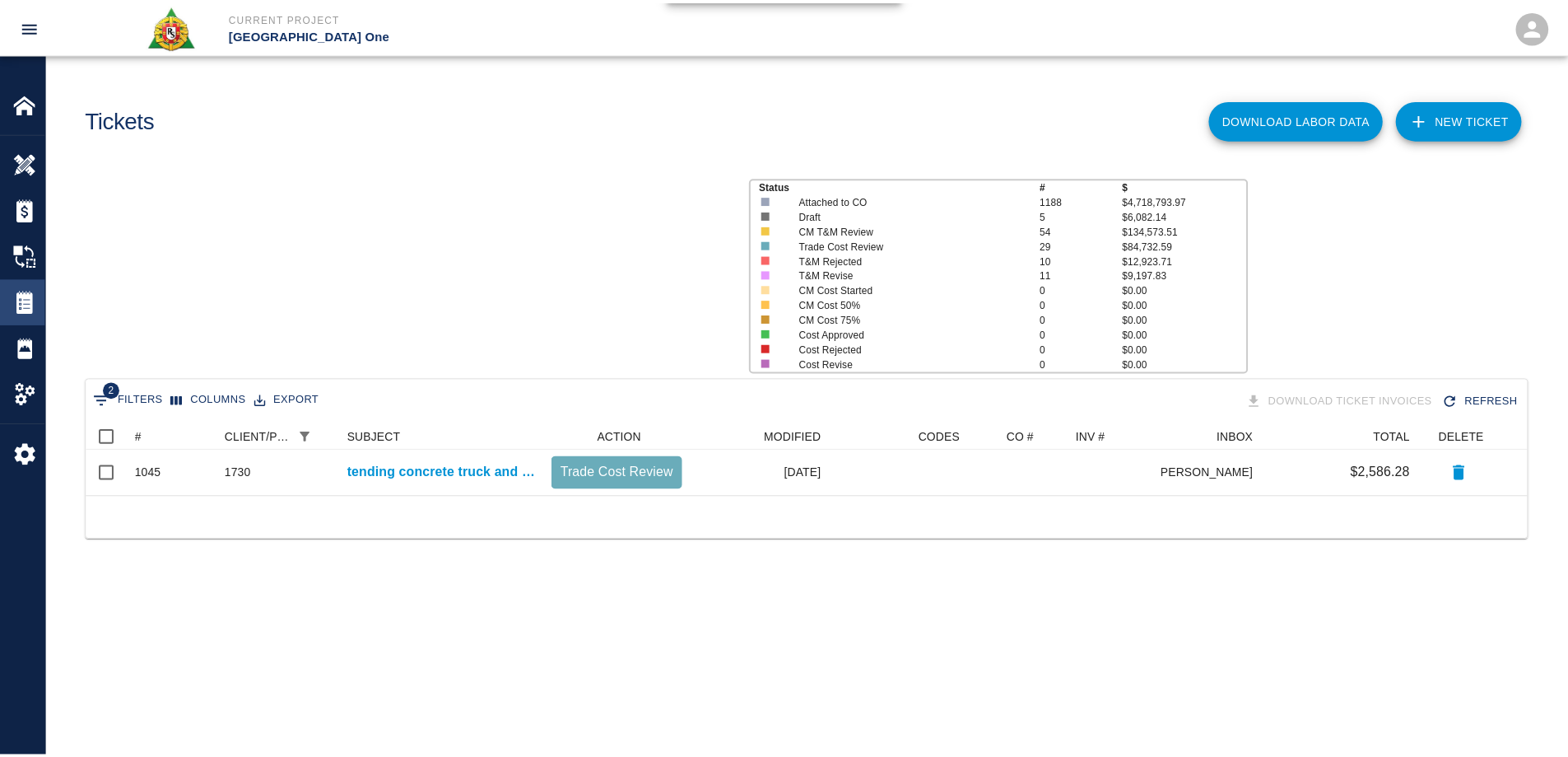
scroll to position [60, 1440]
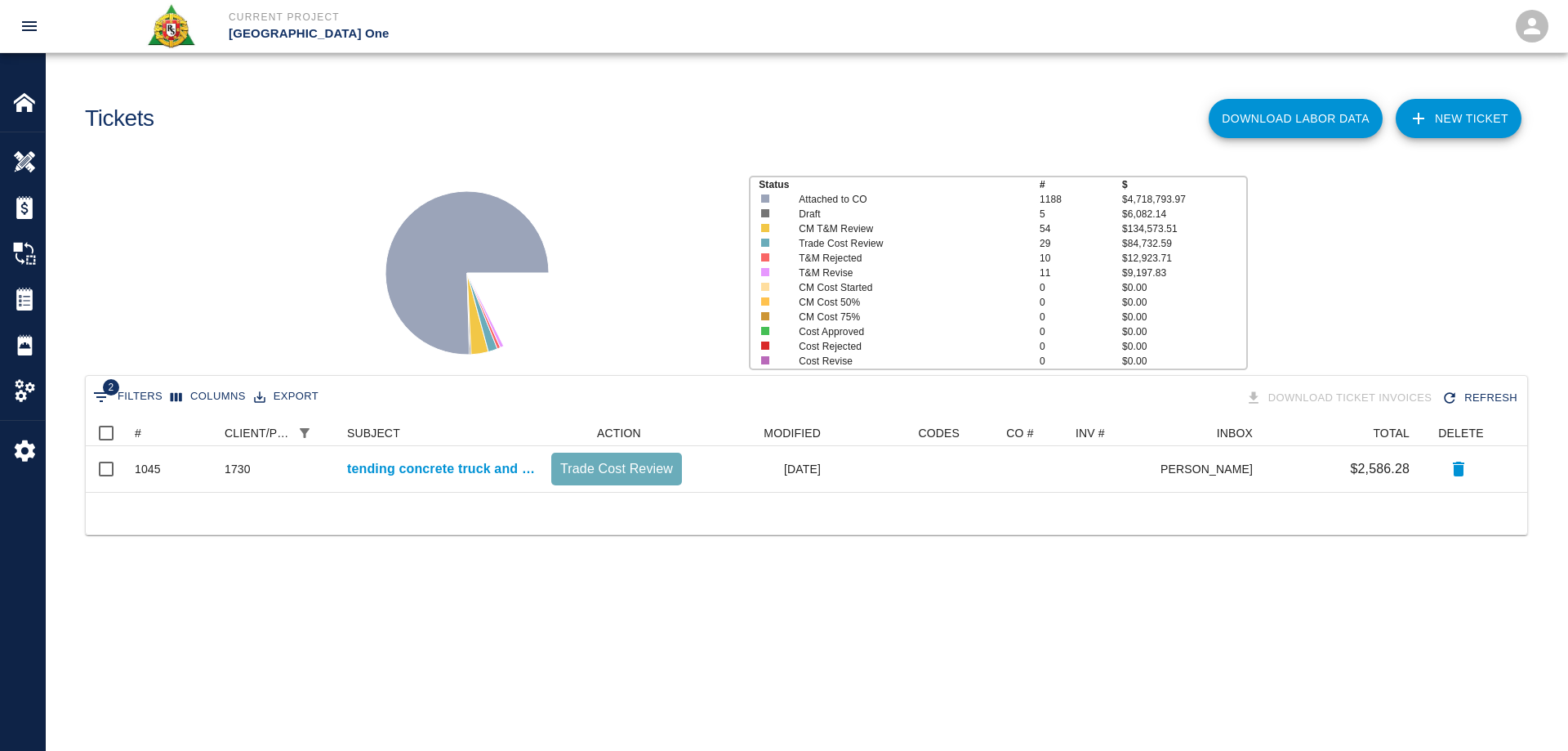
click at [105, 393] on span "2" at bounding box center [111, 388] width 17 height 17
select select "date_closed"
select select "isEmpty"
select select "pco_number"
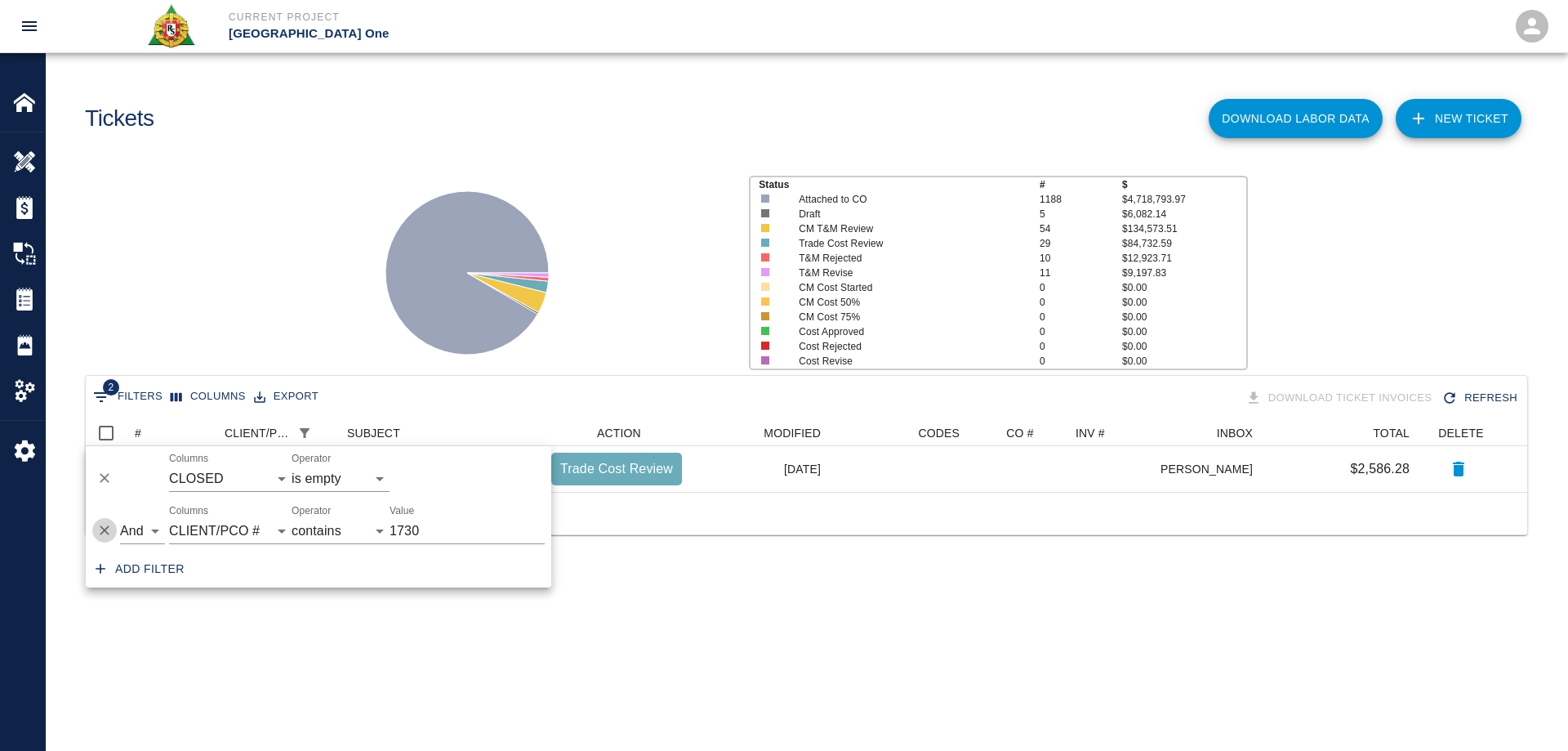
click at [103, 533] on icon "Delete" at bounding box center [105, 531] width 10 height 10
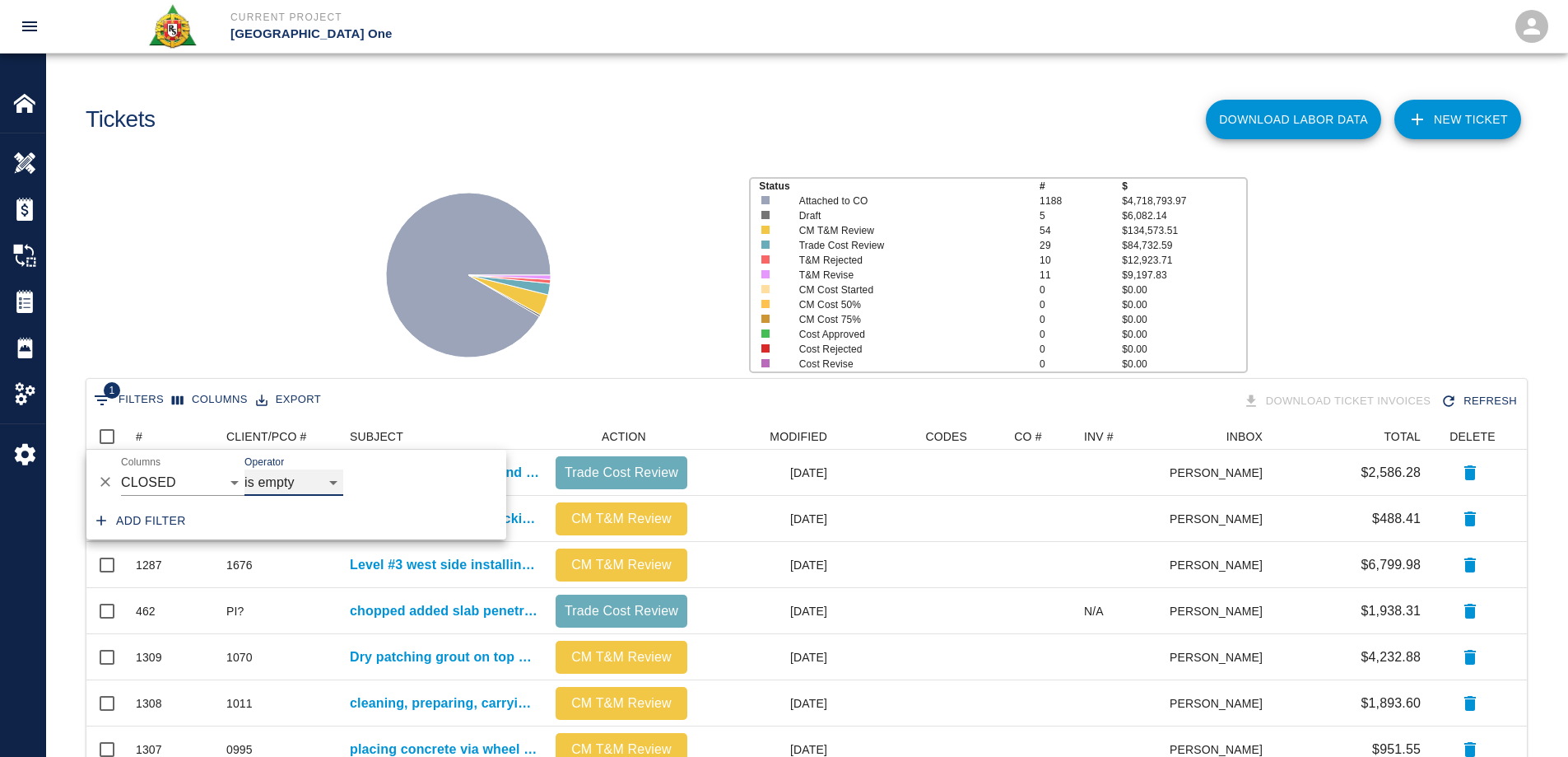
scroll to position [936, 1428]
click at [412, 304] on icon at bounding box center [469, 275] width 165 height 165
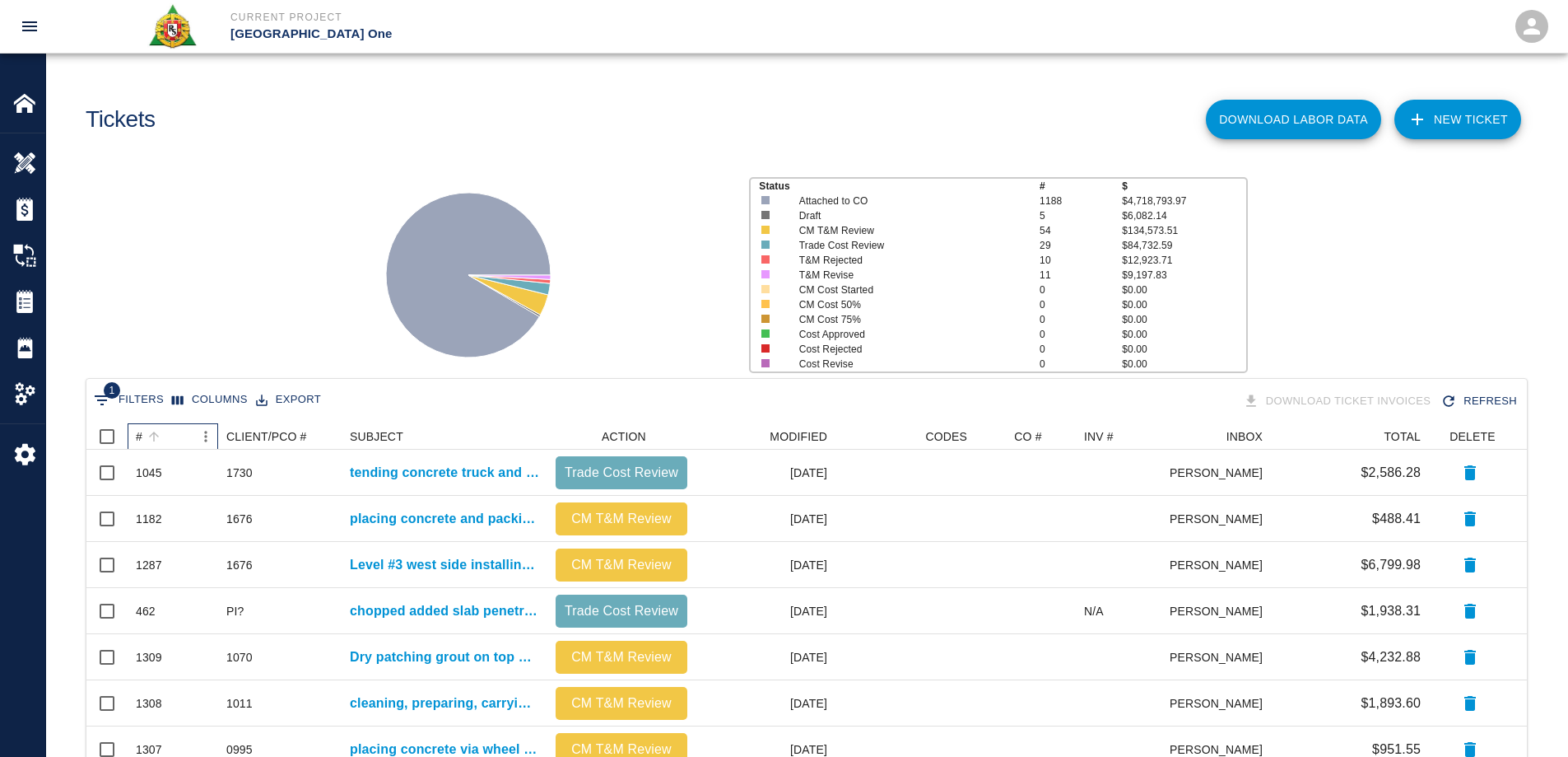
click at [139, 437] on div "#" at bounding box center [139, 436] width 7 height 26
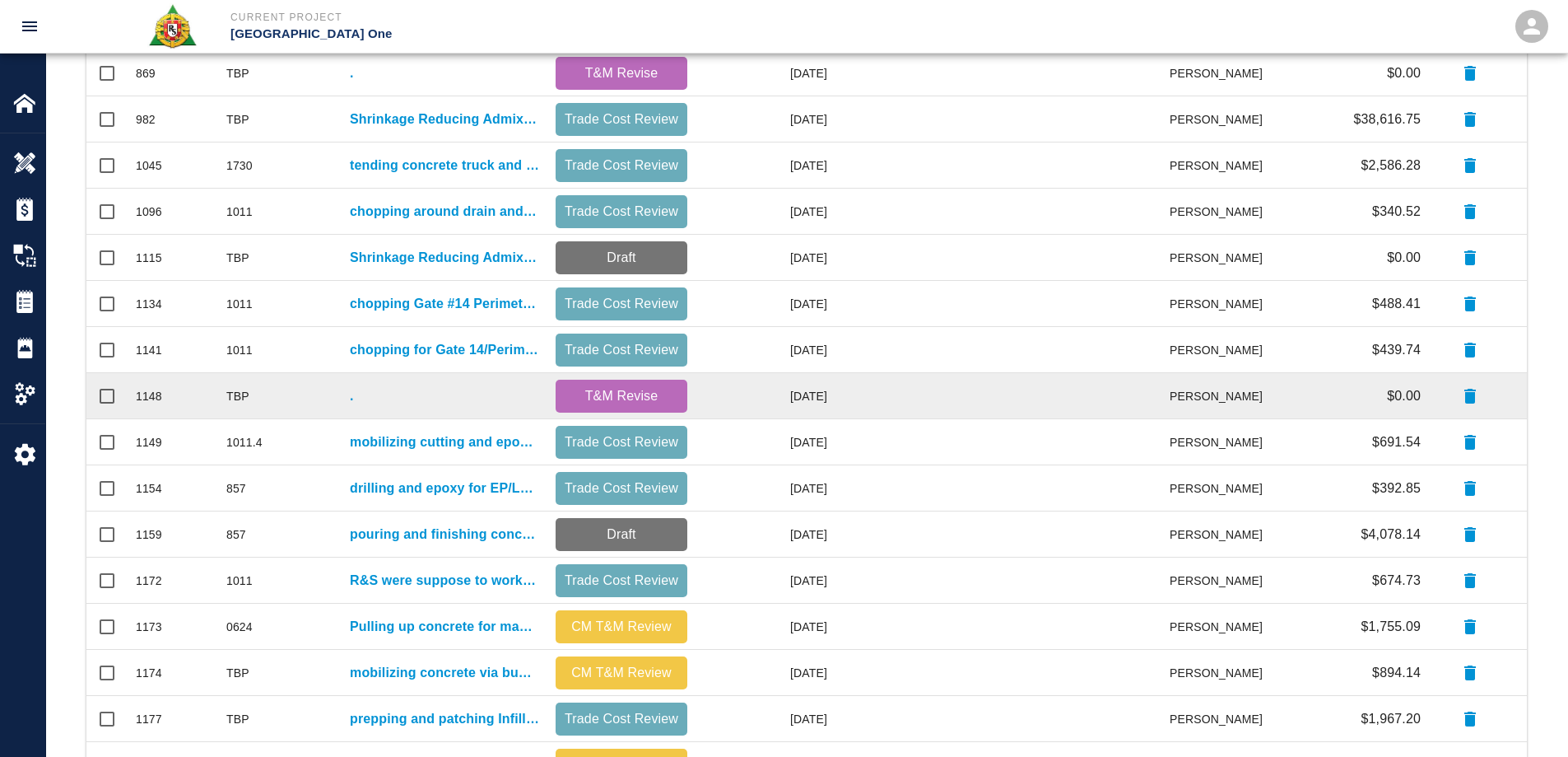
scroll to position [698, 0]
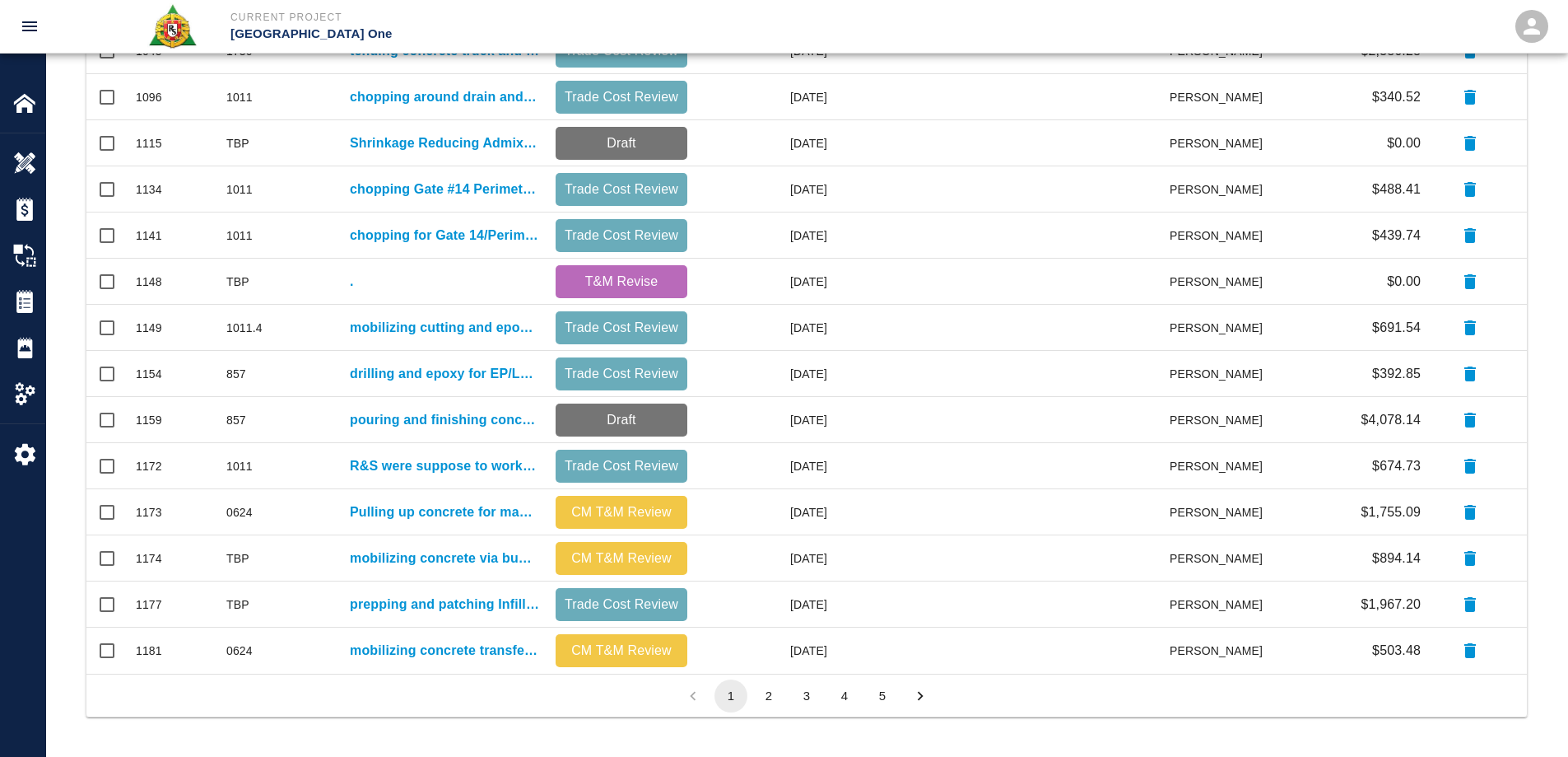
click at [770, 702] on button "2" at bounding box center [768, 695] width 33 height 33
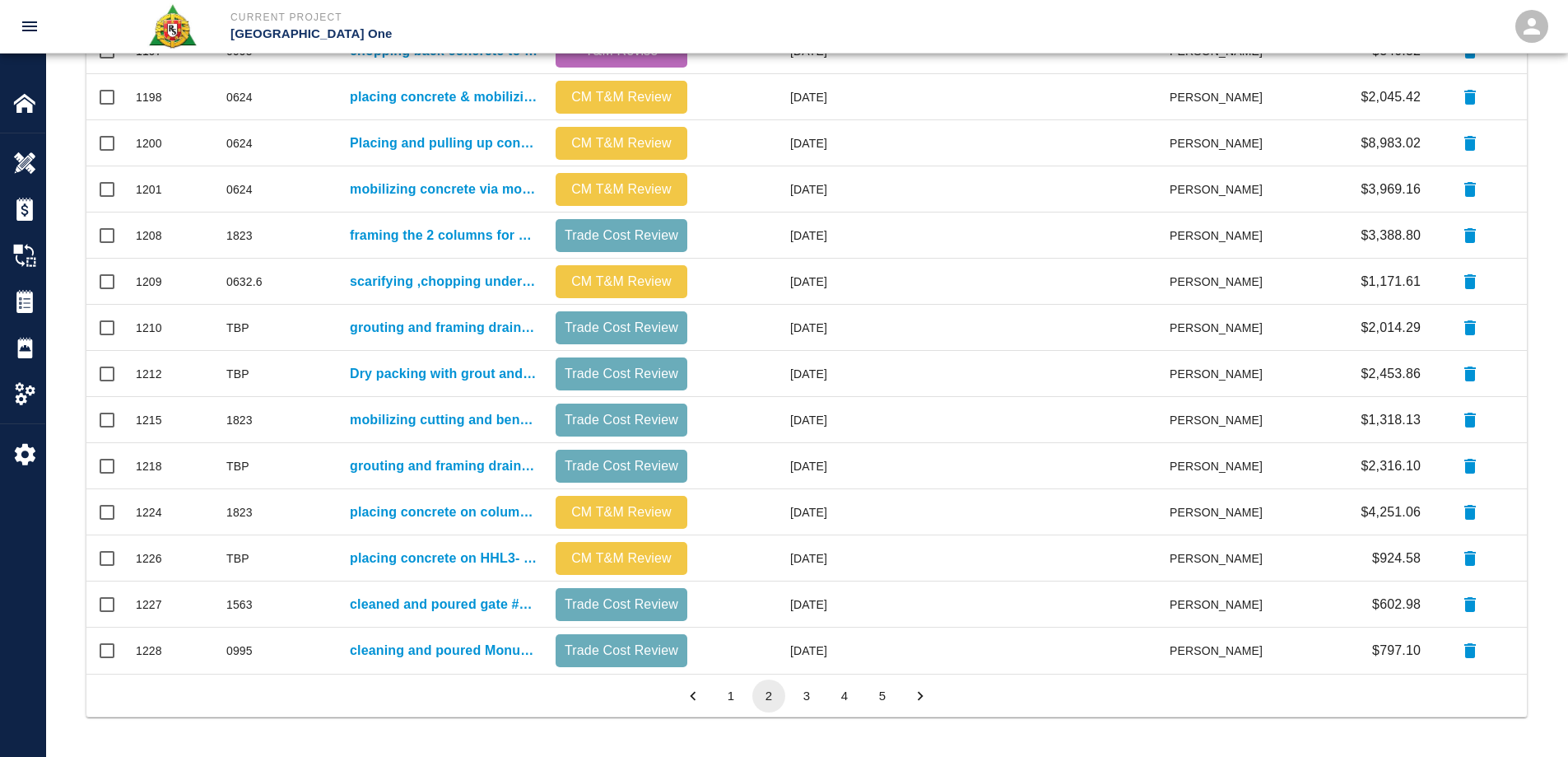
click at [799, 697] on button "3" at bounding box center [806, 695] width 33 height 33
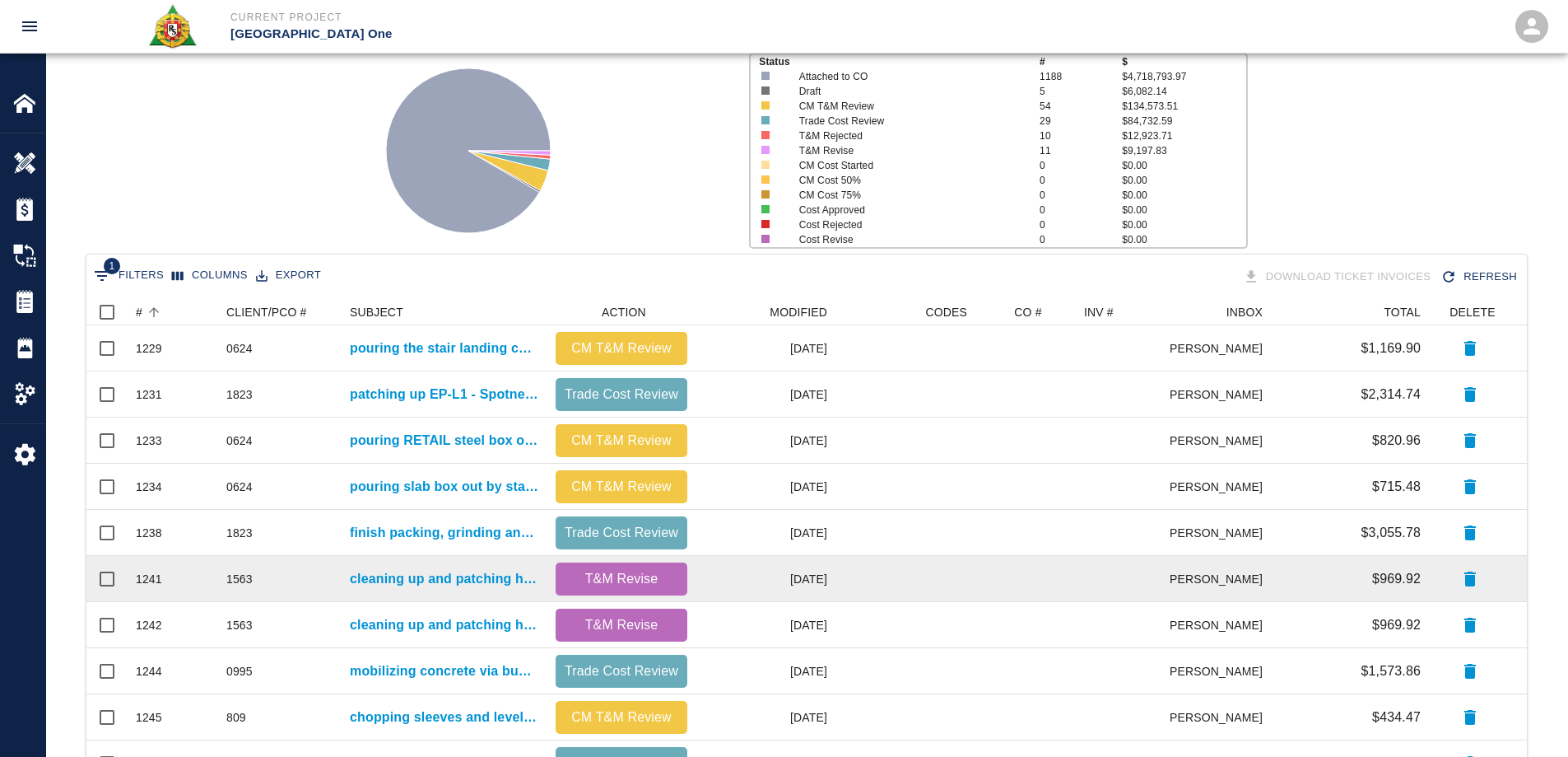
scroll to position [0, 0]
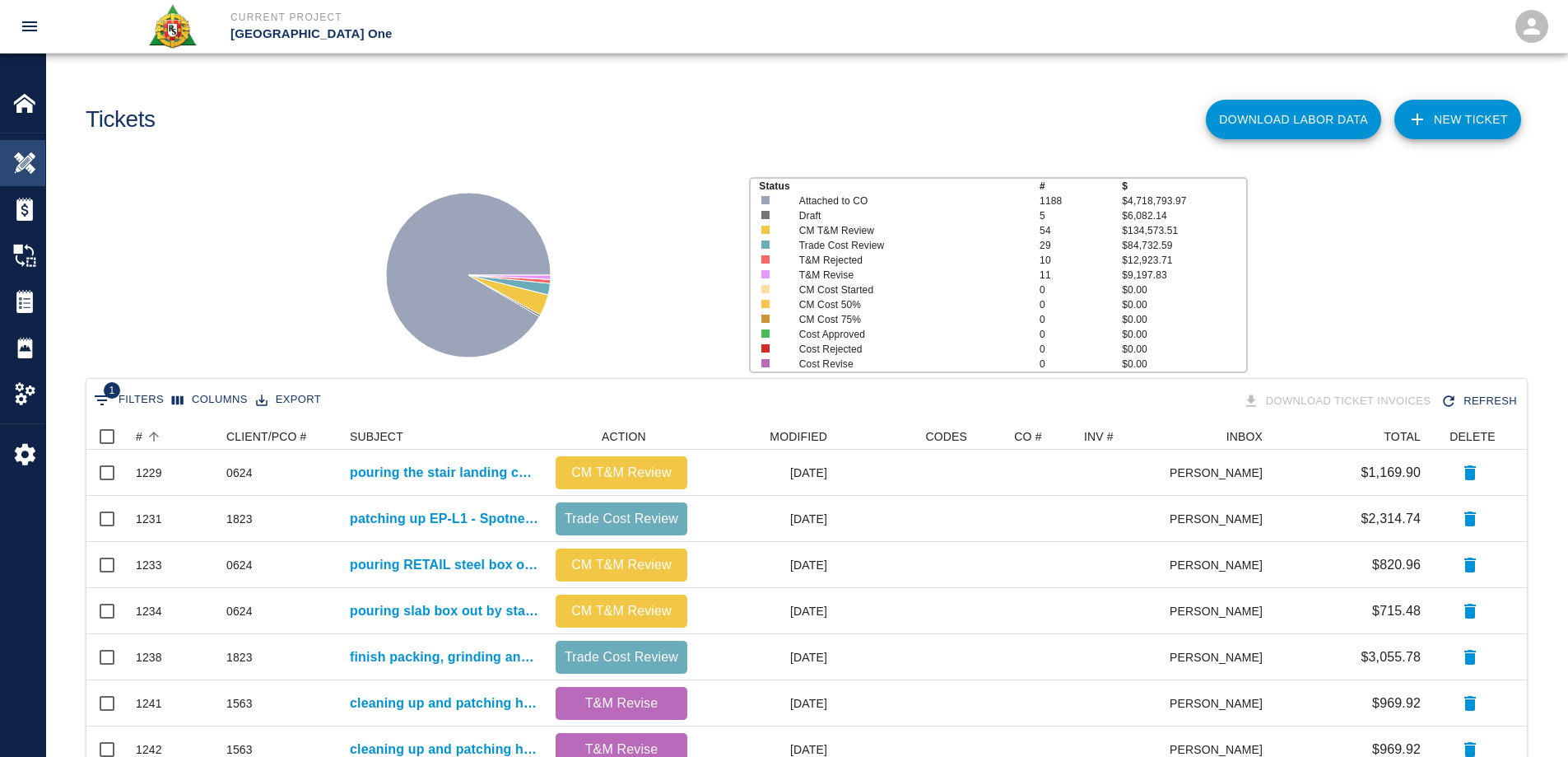
click at [17, 178] on div "Overview" at bounding box center [23, 163] width 45 height 46
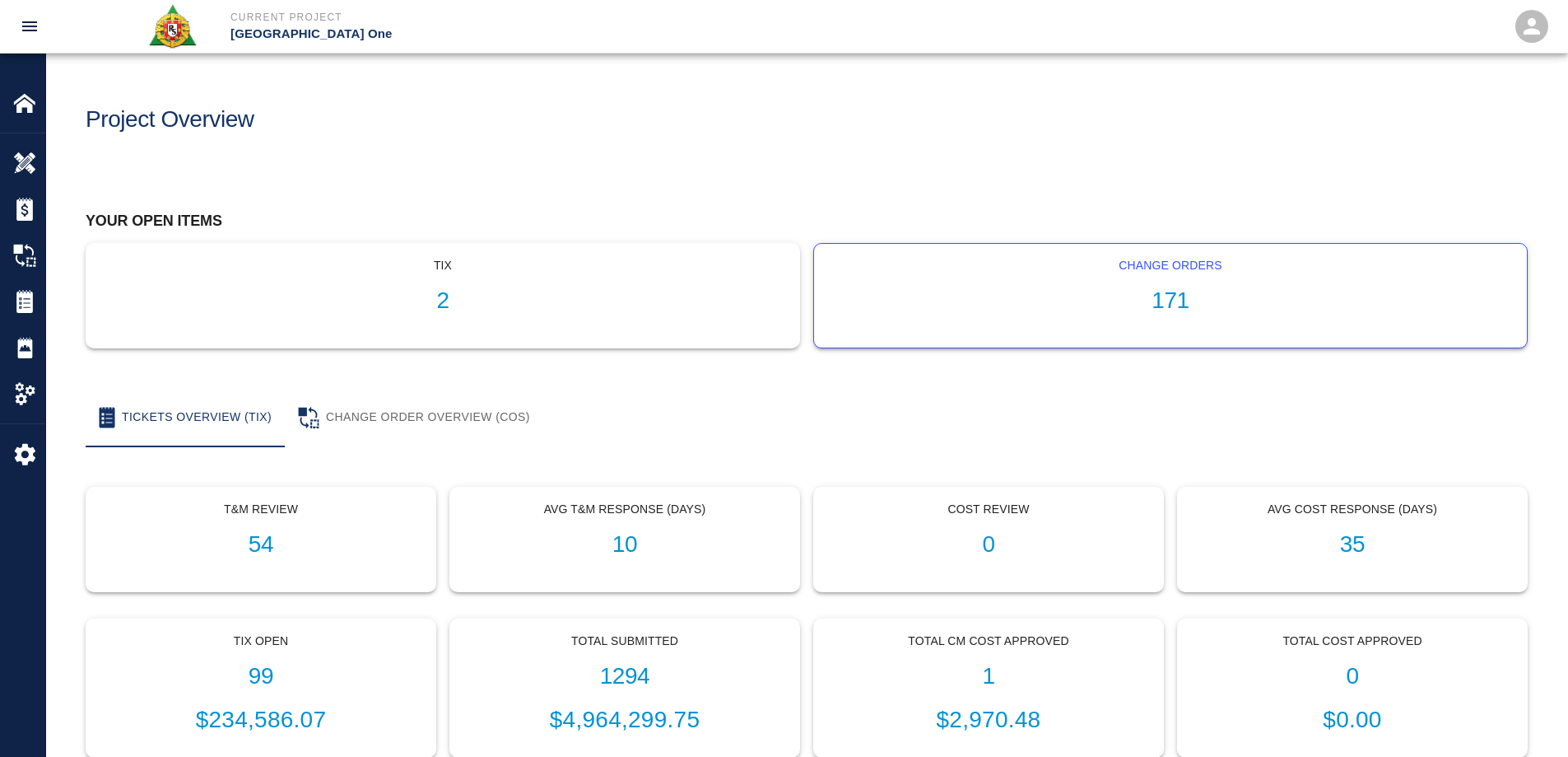
click at [1140, 298] on h1 "171" at bounding box center [1170, 301] width 686 height 27
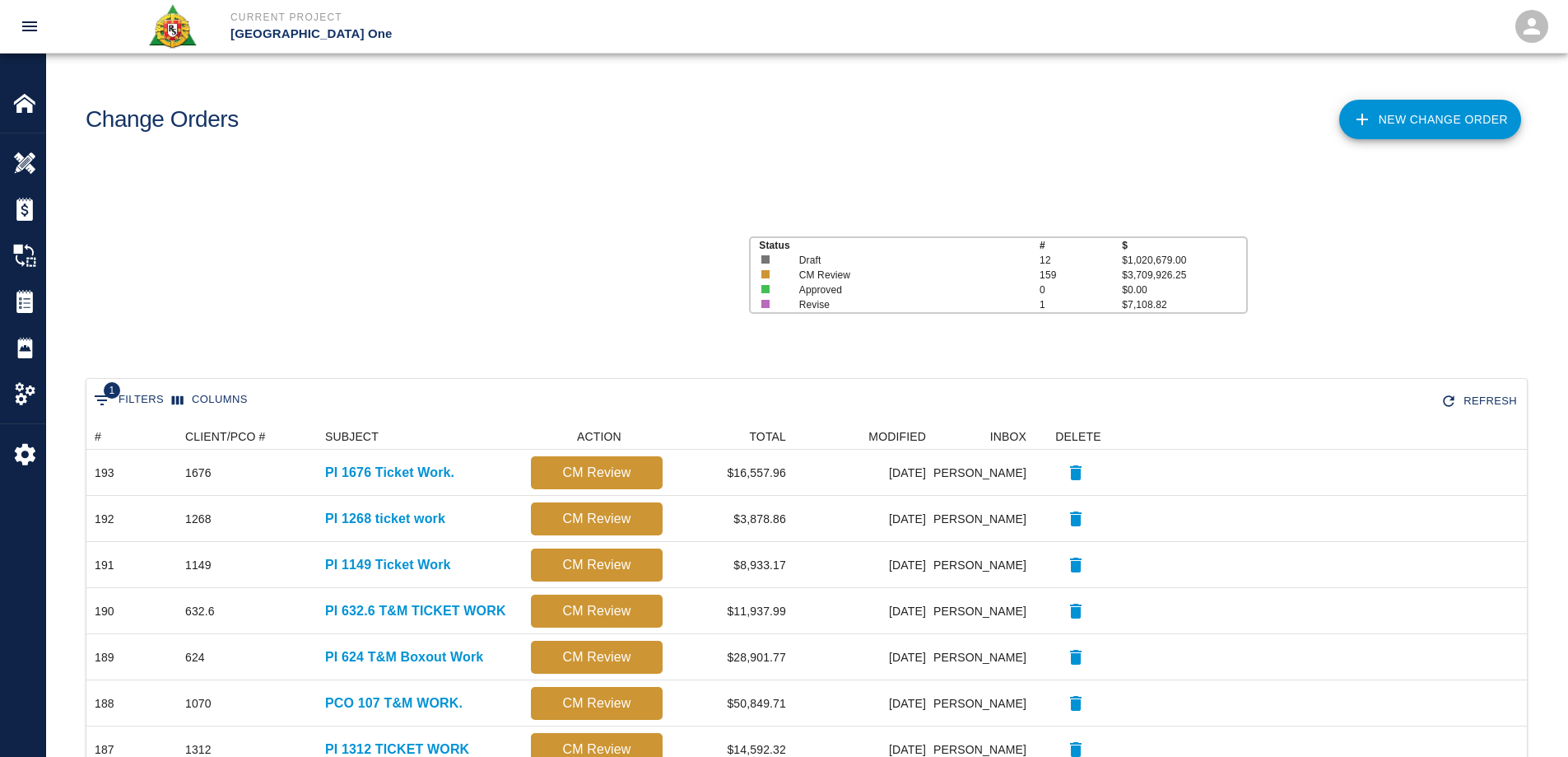
scroll to position [936, 1428]
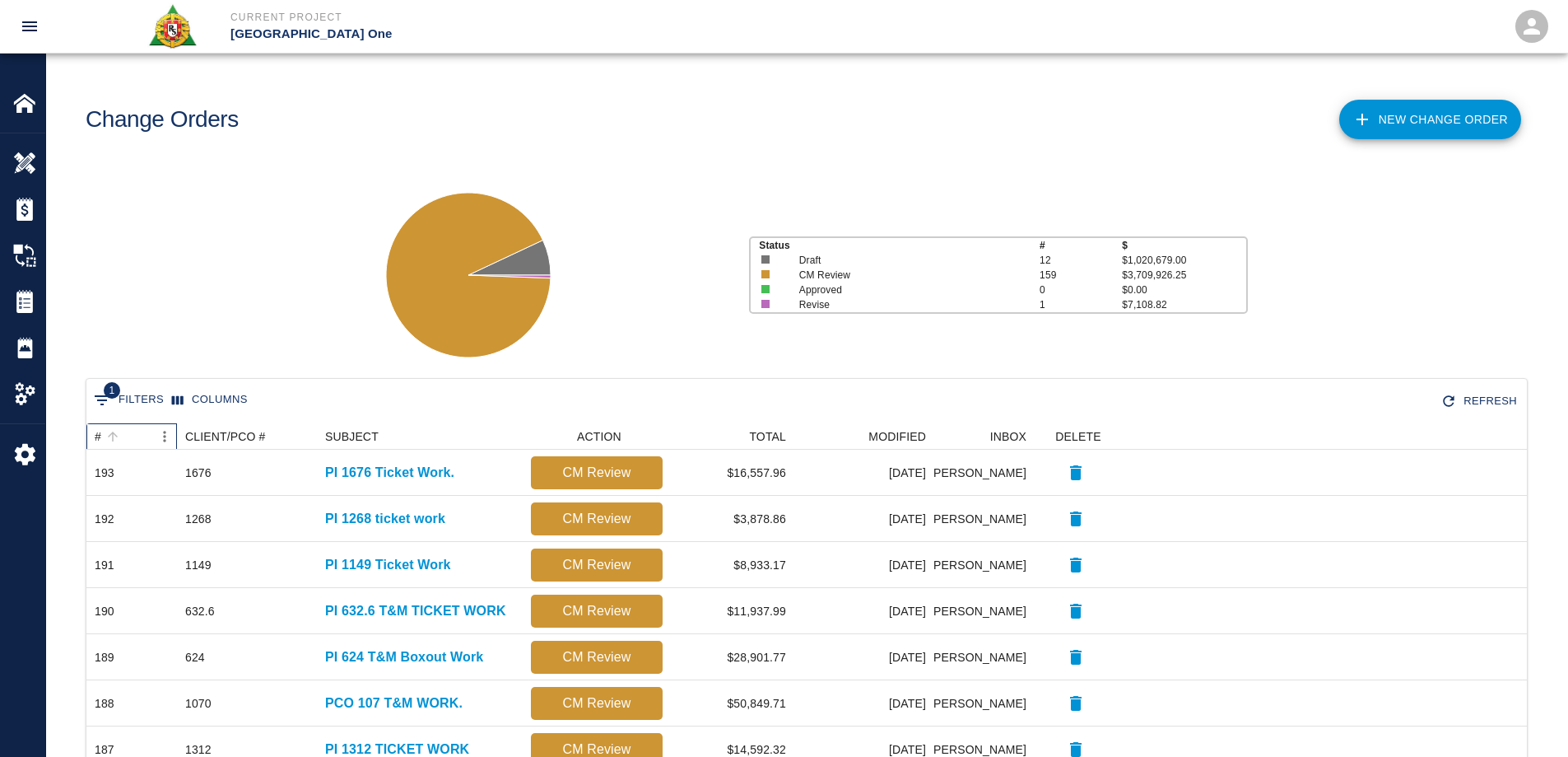
click at [97, 432] on div "#" at bounding box center [98, 436] width 7 height 26
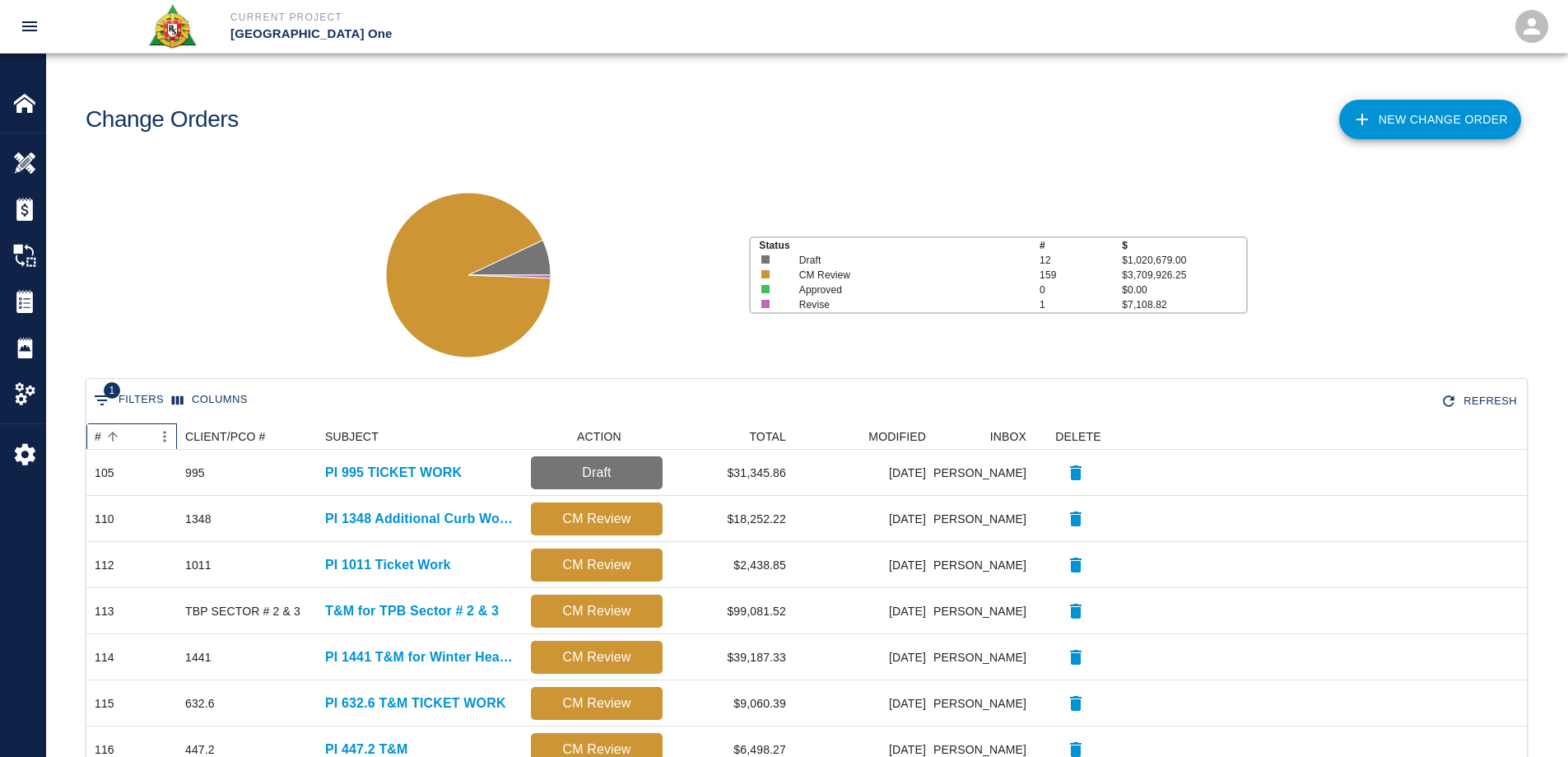
click at [97, 432] on div "#" at bounding box center [98, 436] width 7 height 26
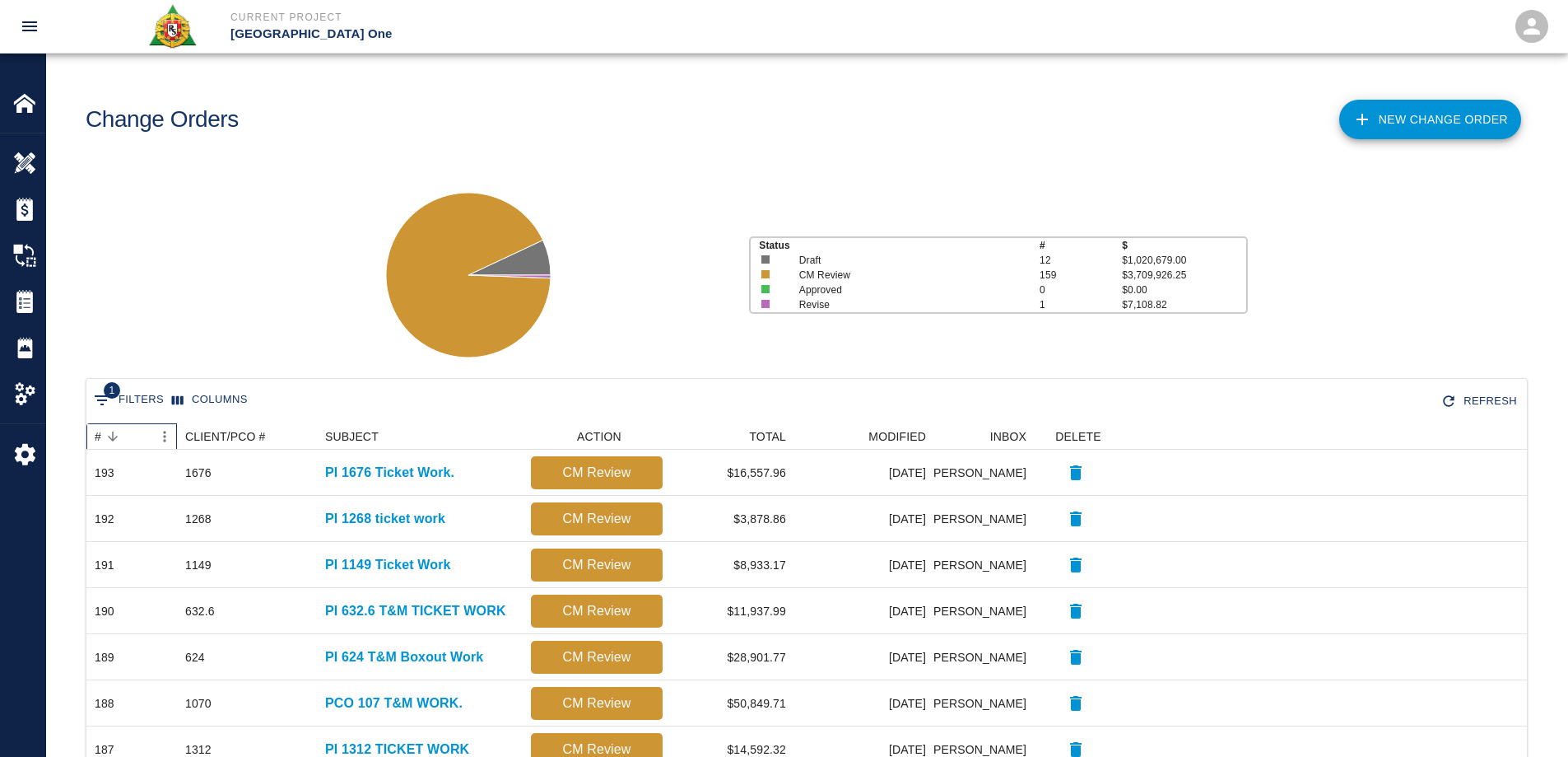
click at [97, 432] on div "#" at bounding box center [98, 436] width 7 height 26
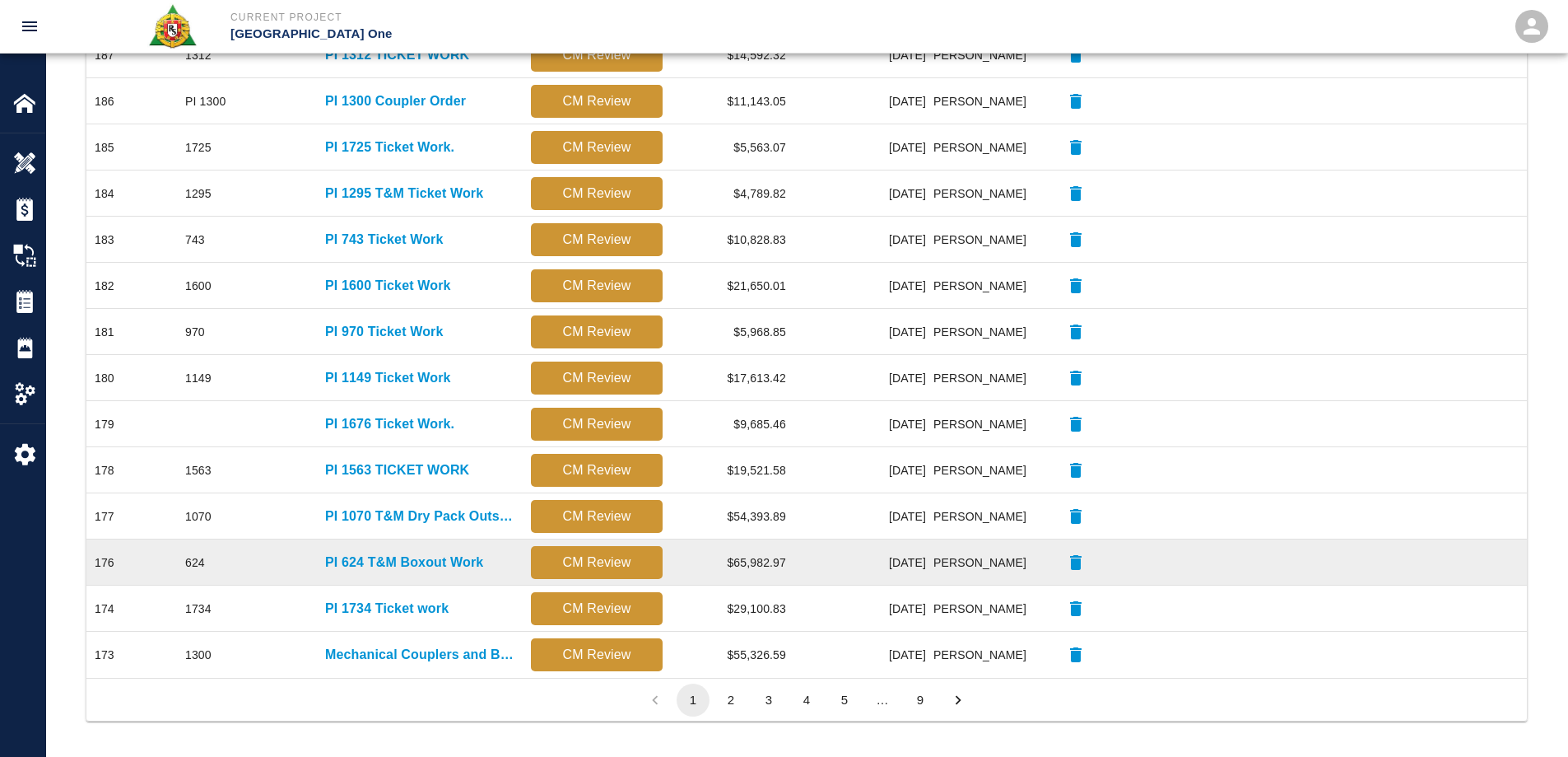
scroll to position [698, 0]
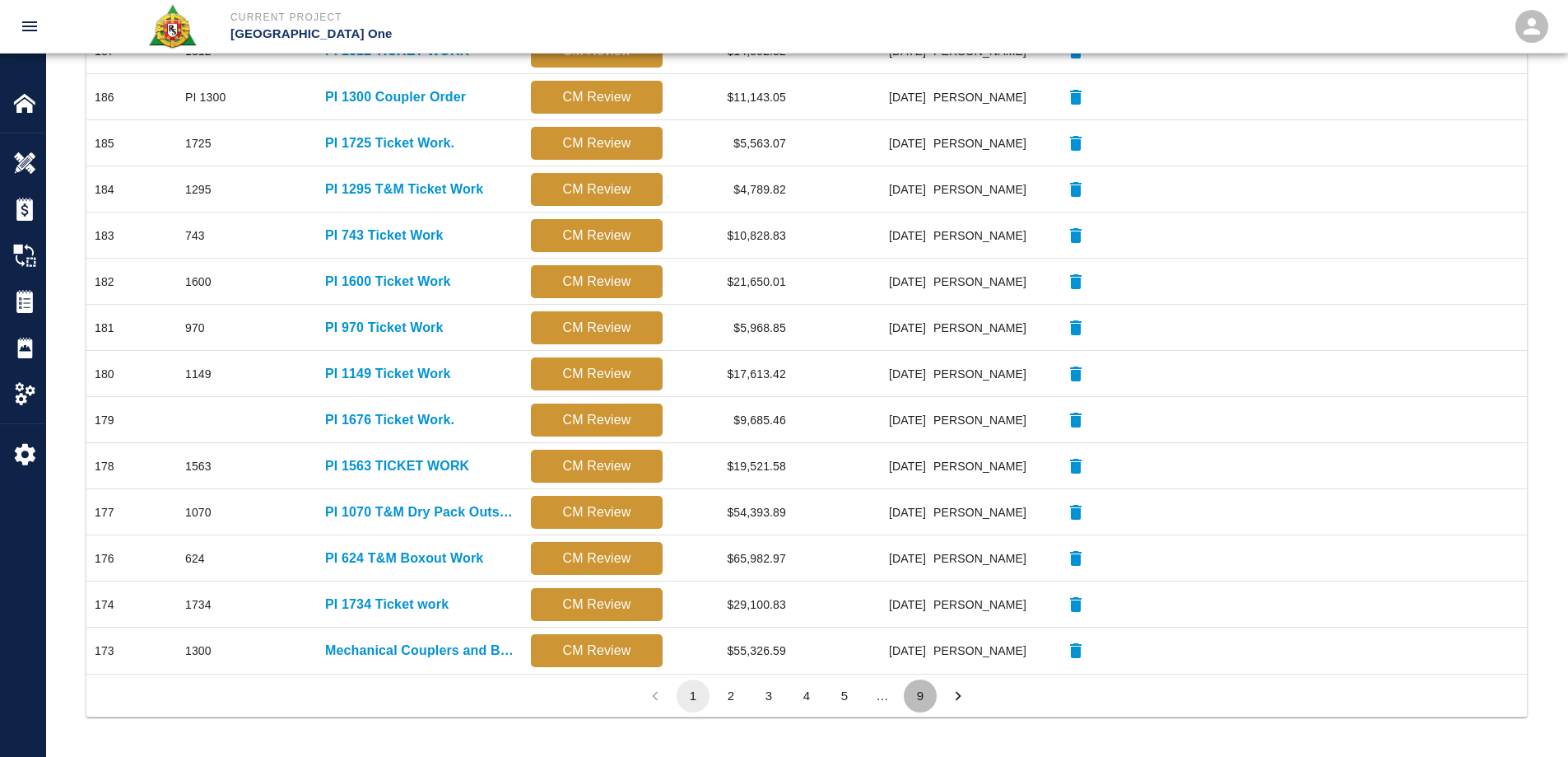
click at [923, 697] on button "9" at bounding box center [920, 695] width 33 height 33
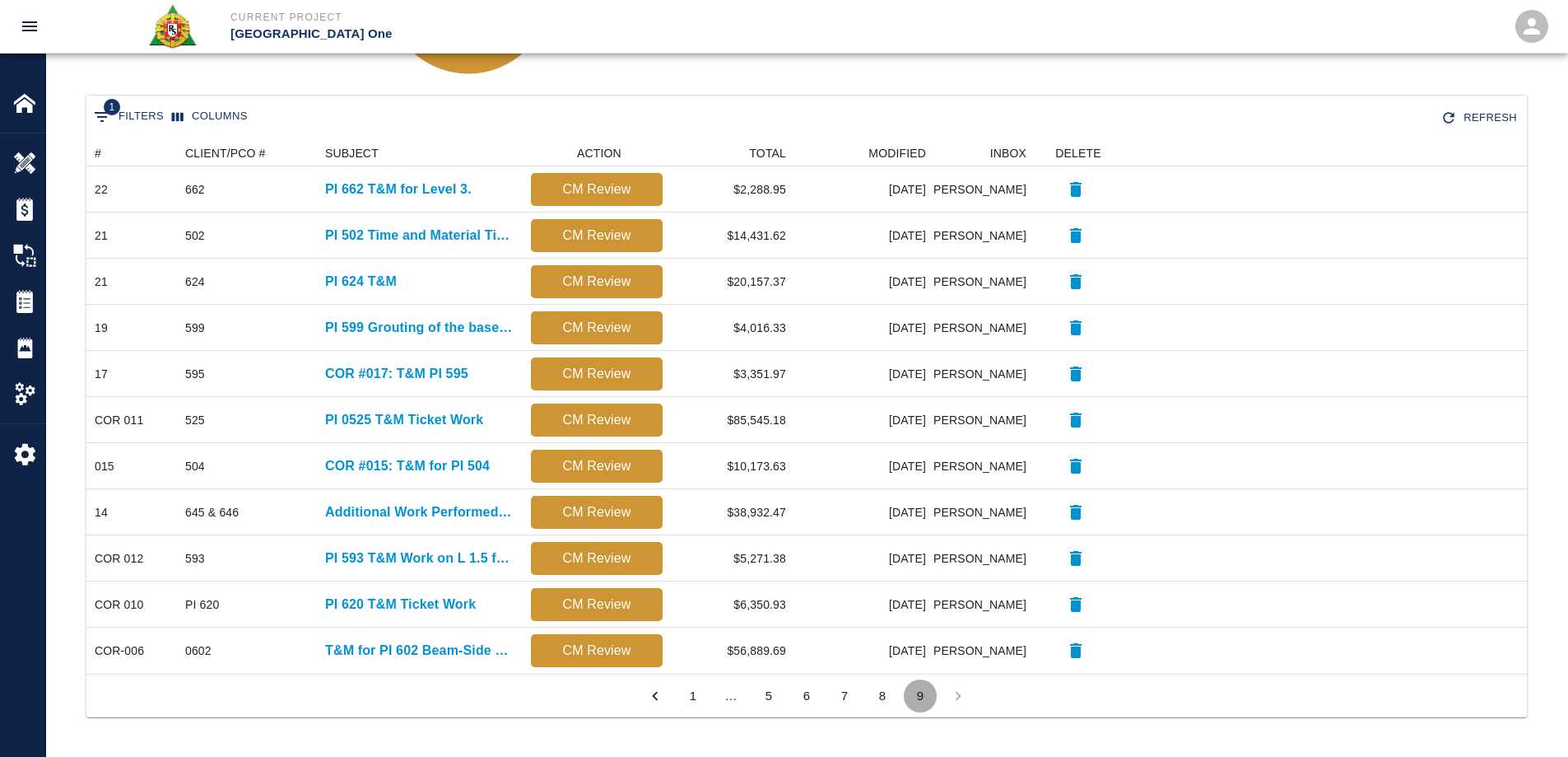
click at [923, 697] on button "9" at bounding box center [920, 695] width 33 height 33
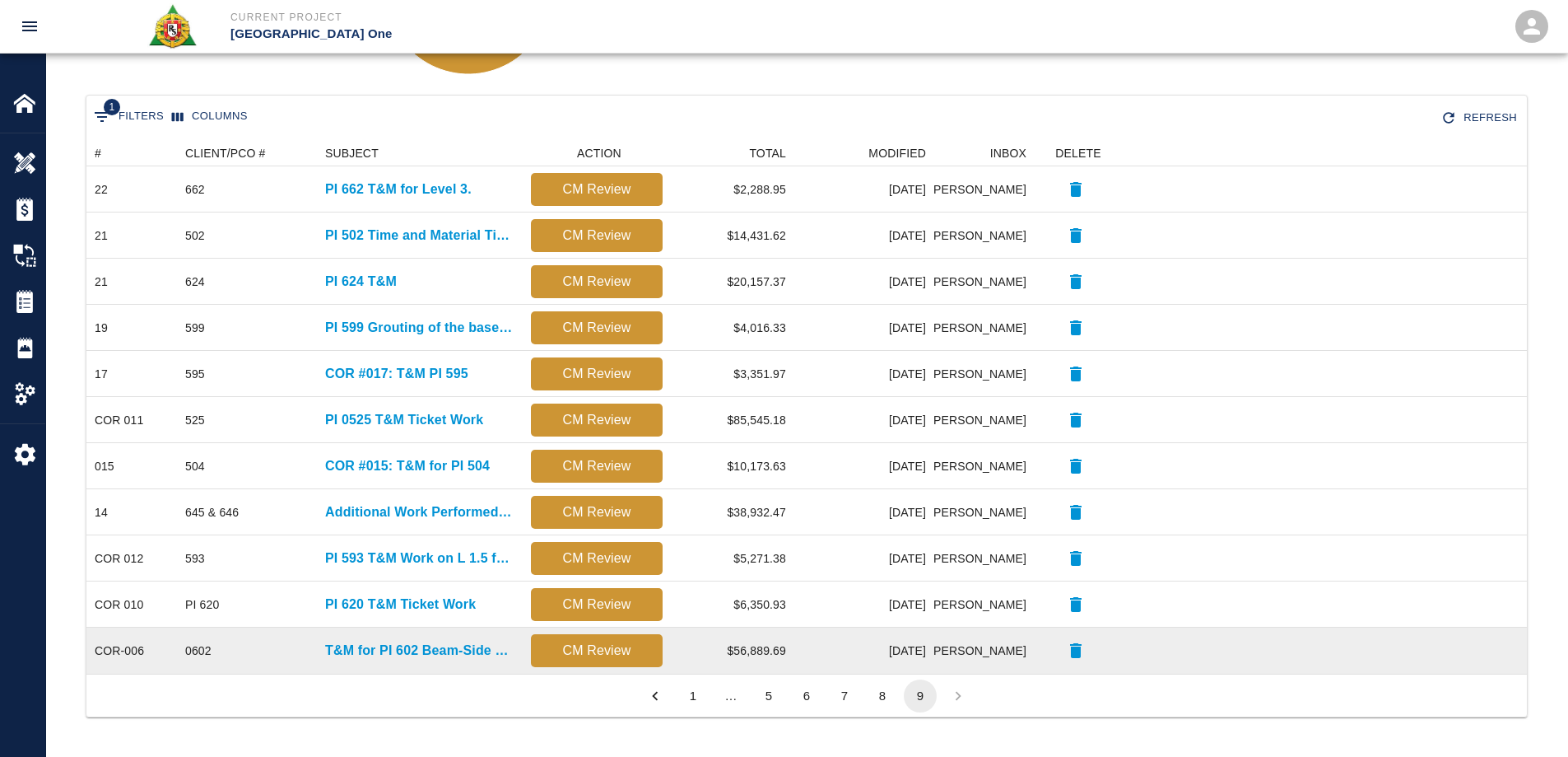
scroll to position [0, 0]
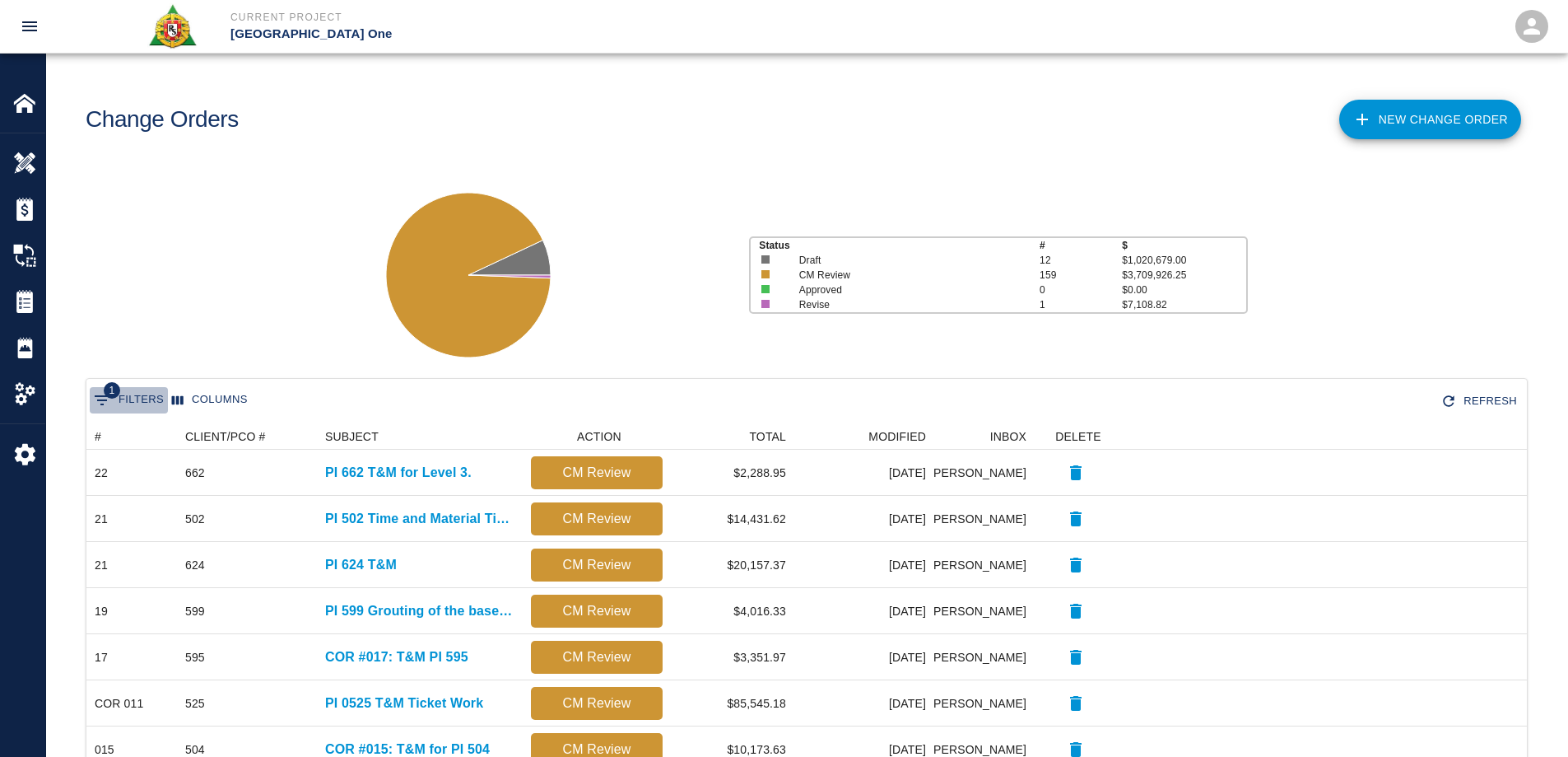
click at [129, 405] on button "1 Filters" at bounding box center [128, 400] width 78 height 26
select select "isAnyOf"
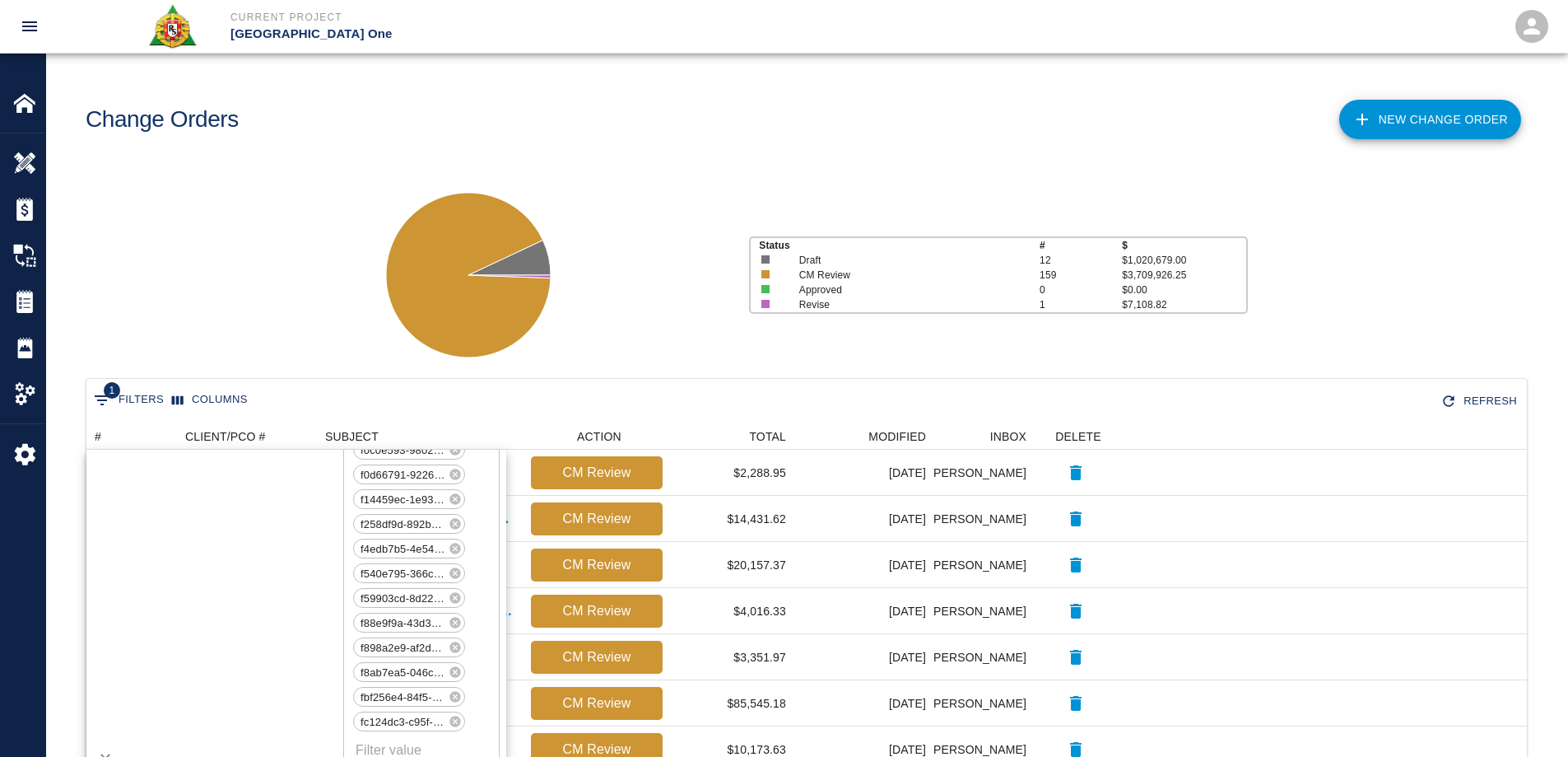
click at [371, 310] on icon at bounding box center [468, 275] width 206 height 206
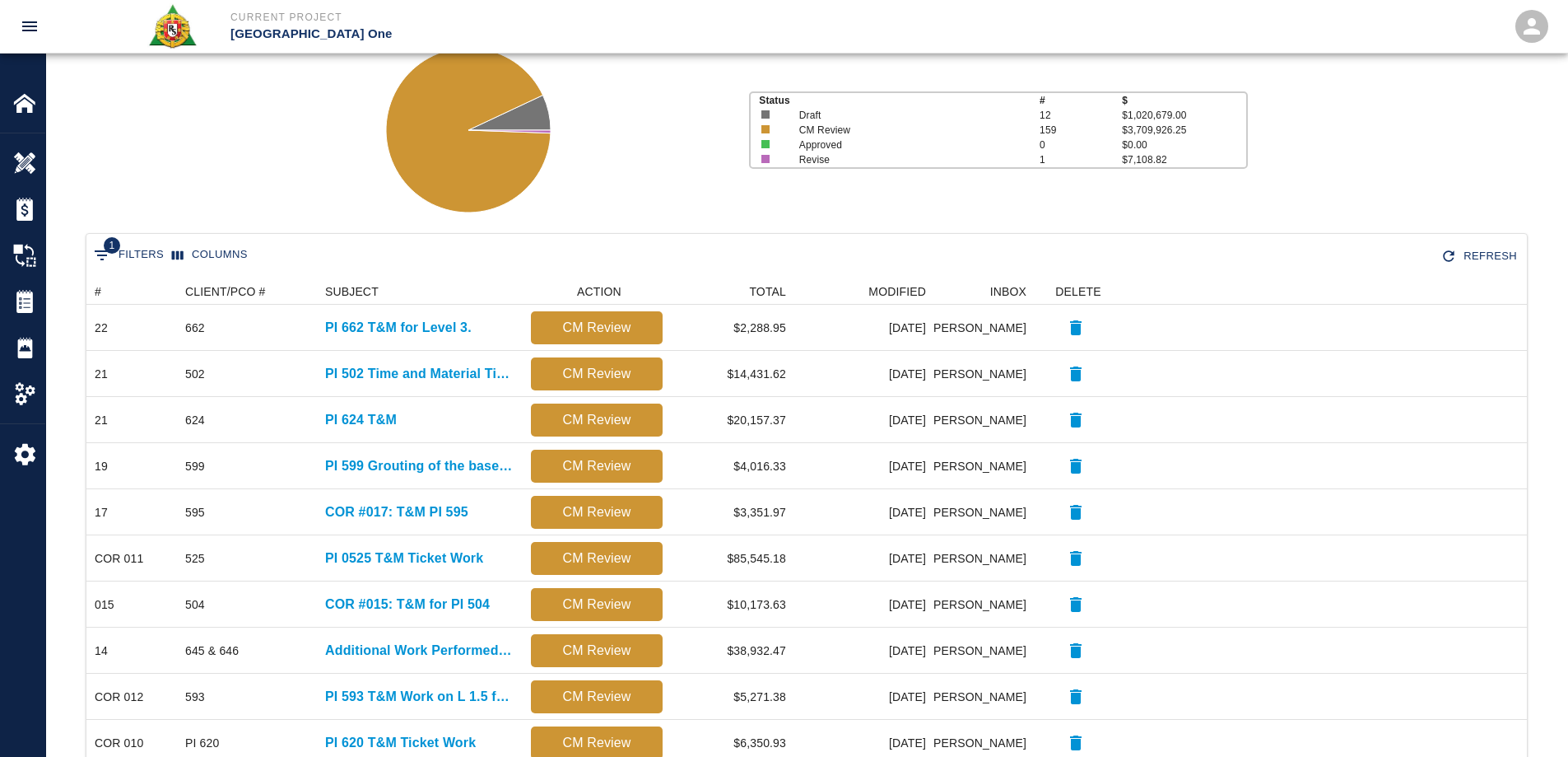
scroll to position [283, 0]
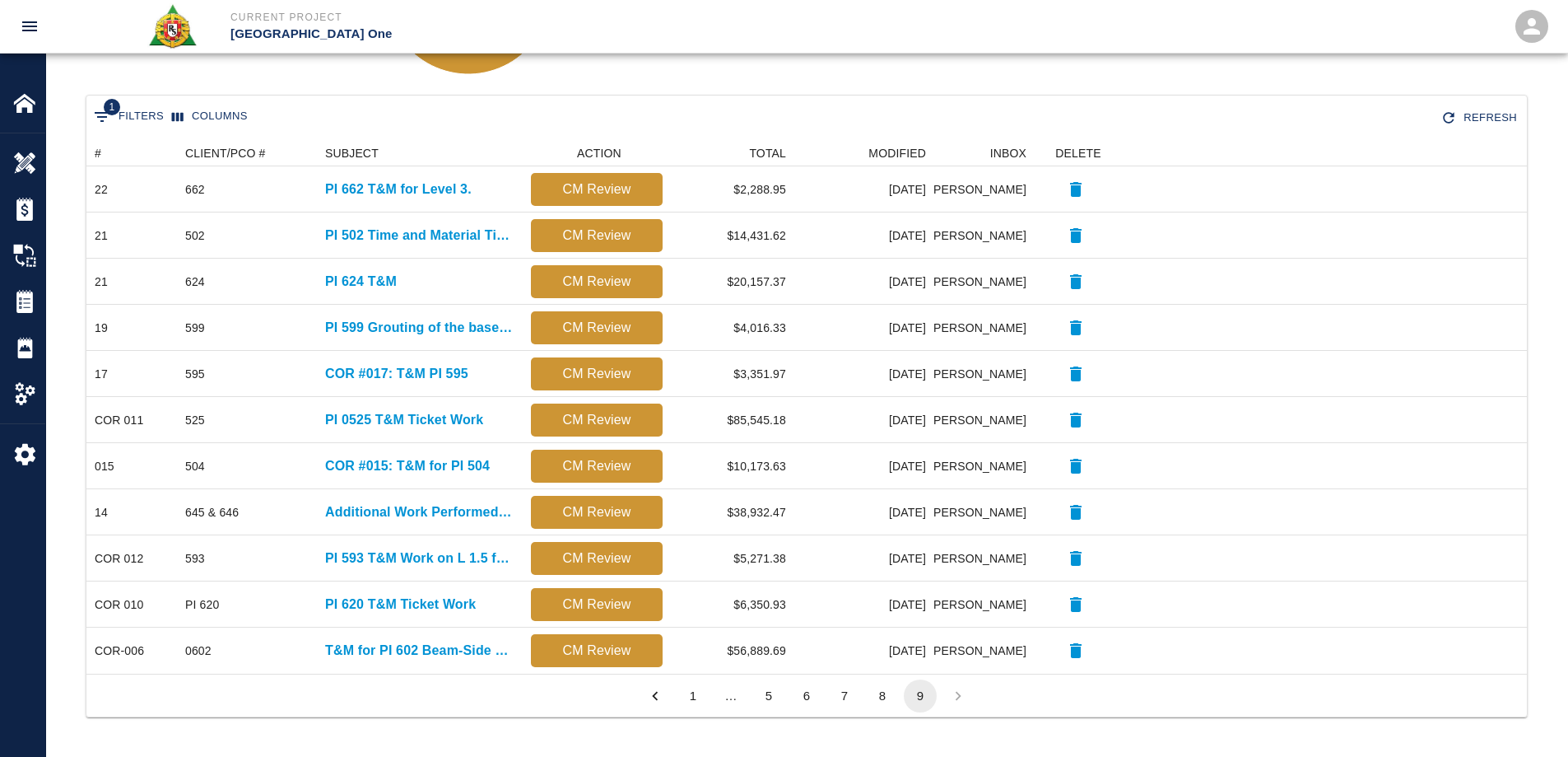
click at [881, 699] on button "8" at bounding box center [882, 695] width 33 height 33
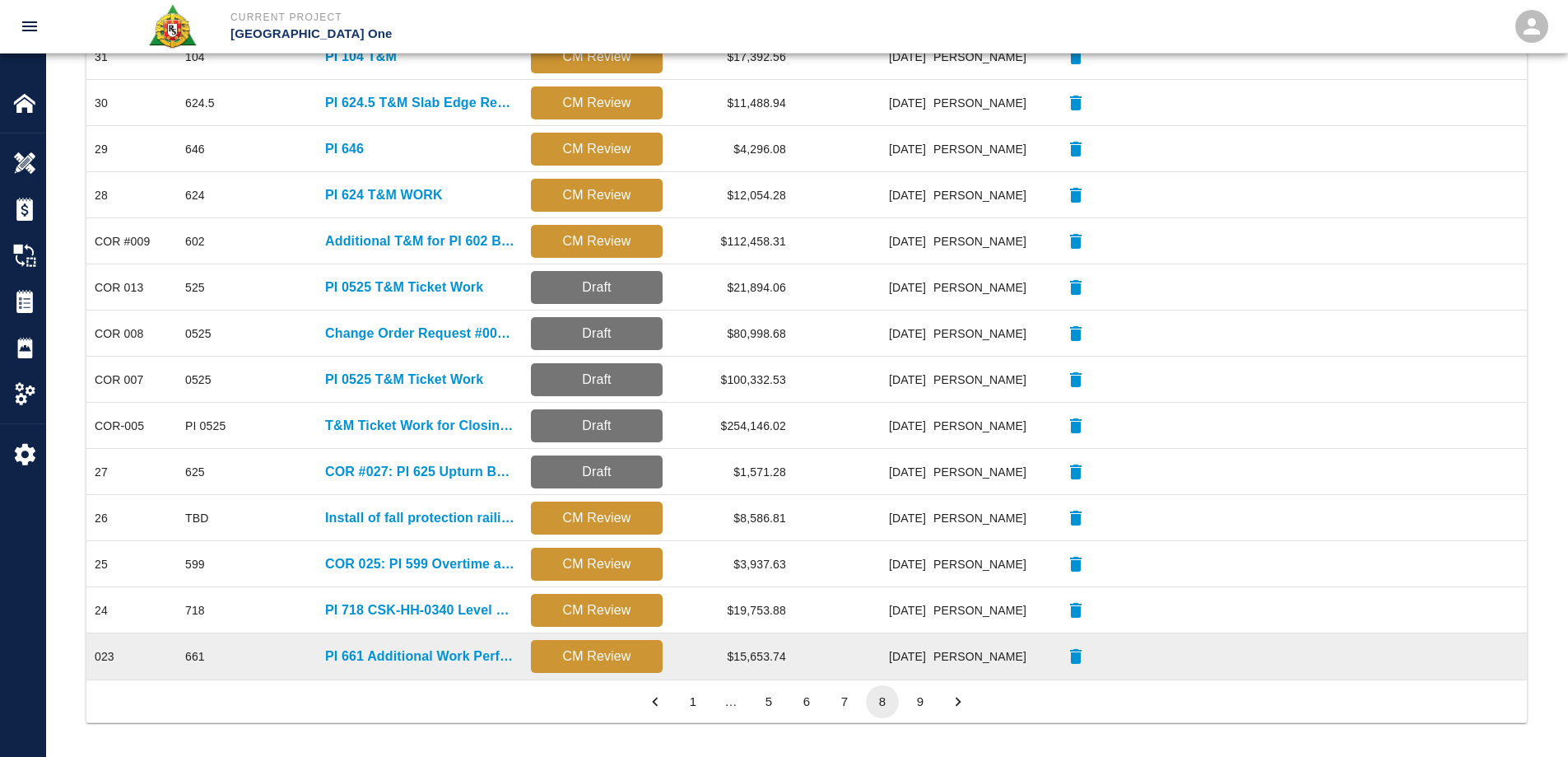
scroll to position [698, 0]
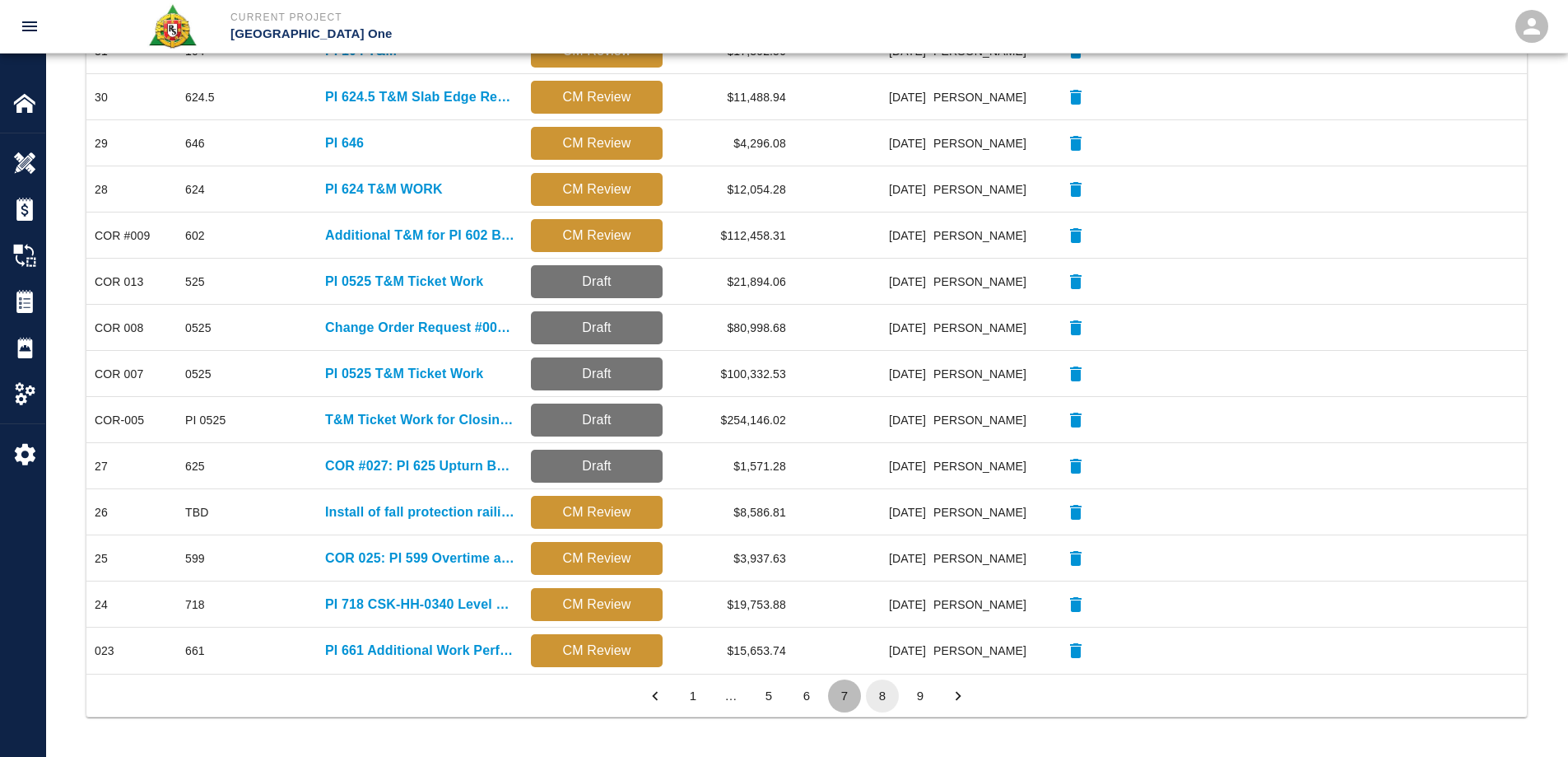
click at [844, 695] on button "7" at bounding box center [844, 695] width 33 height 33
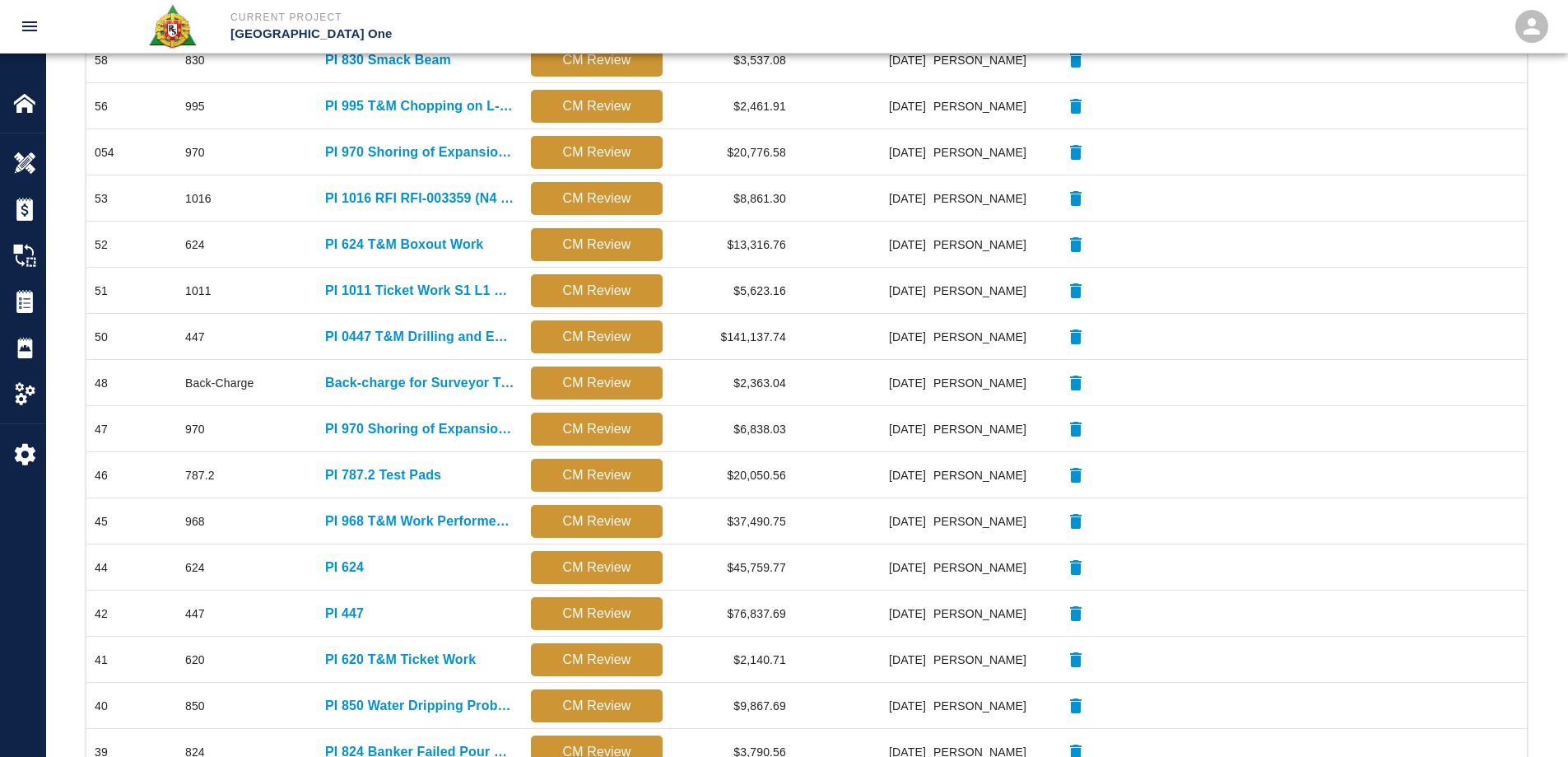
scroll to position [534, 0]
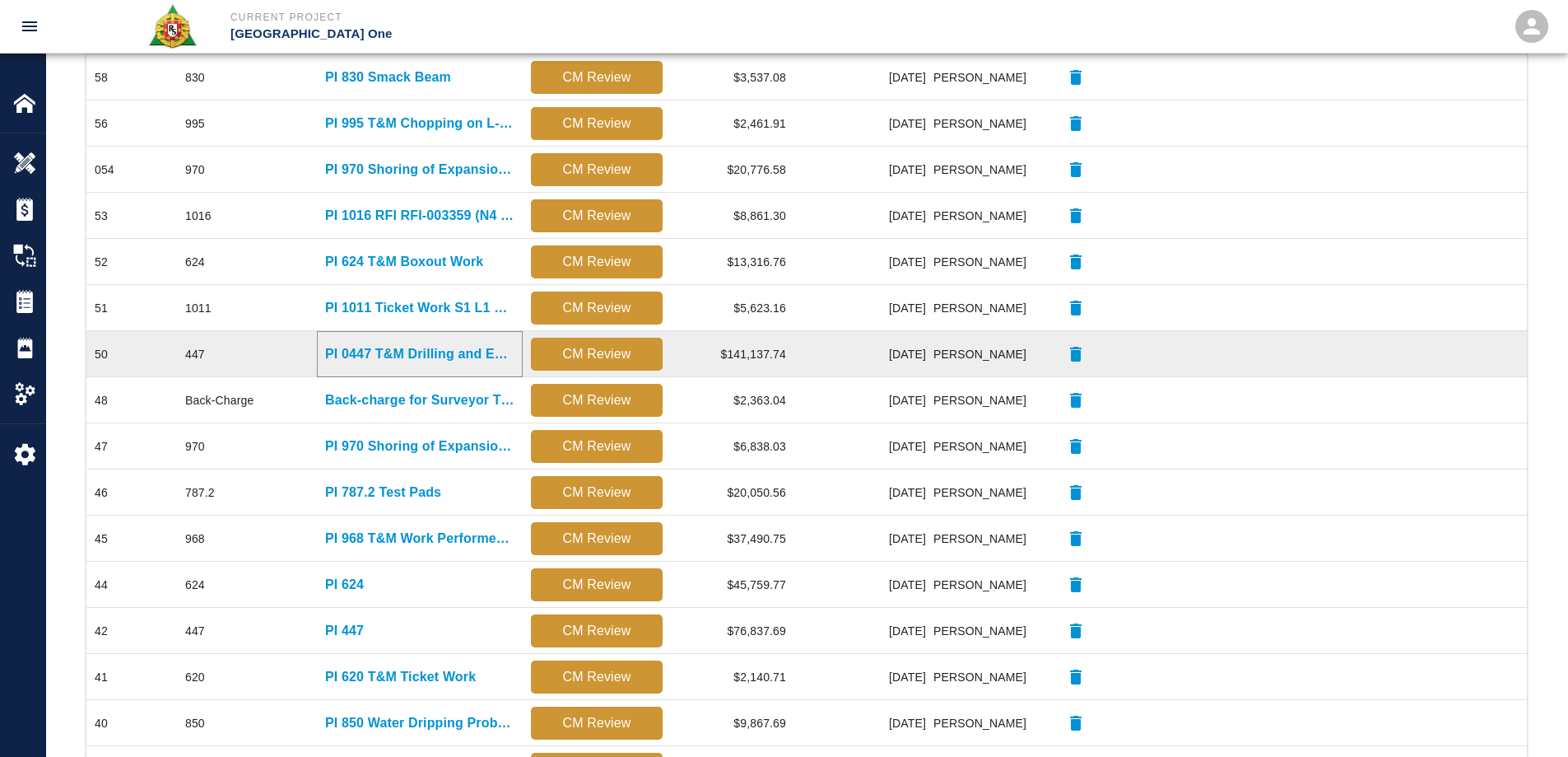
click at [443, 352] on p "PI 0447 T&M Drilling and Epoxy "Candy Canes: Ticket Work" at bounding box center [419, 355] width 189 height 20
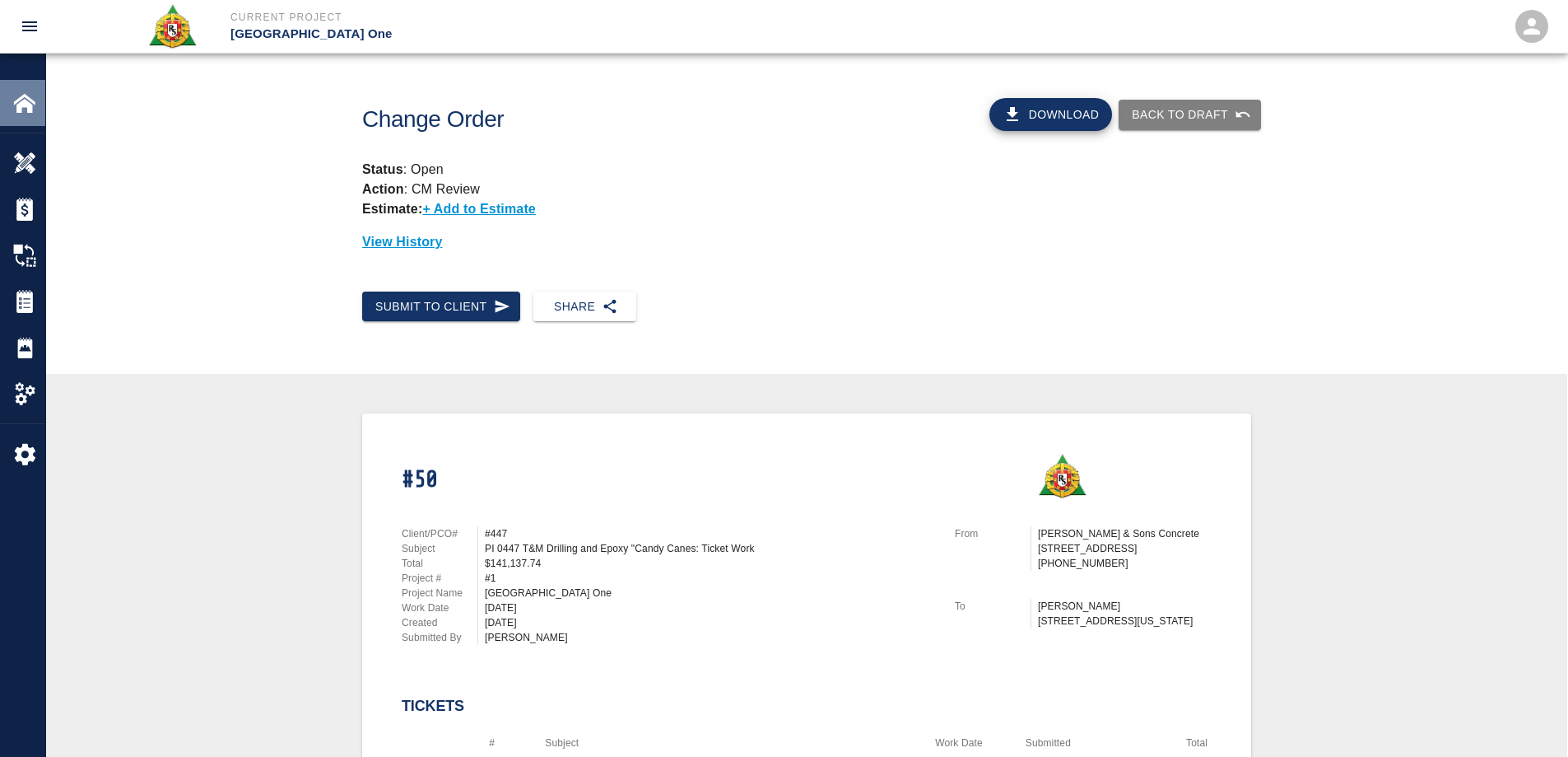
click at [13, 105] on div "Home" at bounding box center [23, 103] width 45 height 46
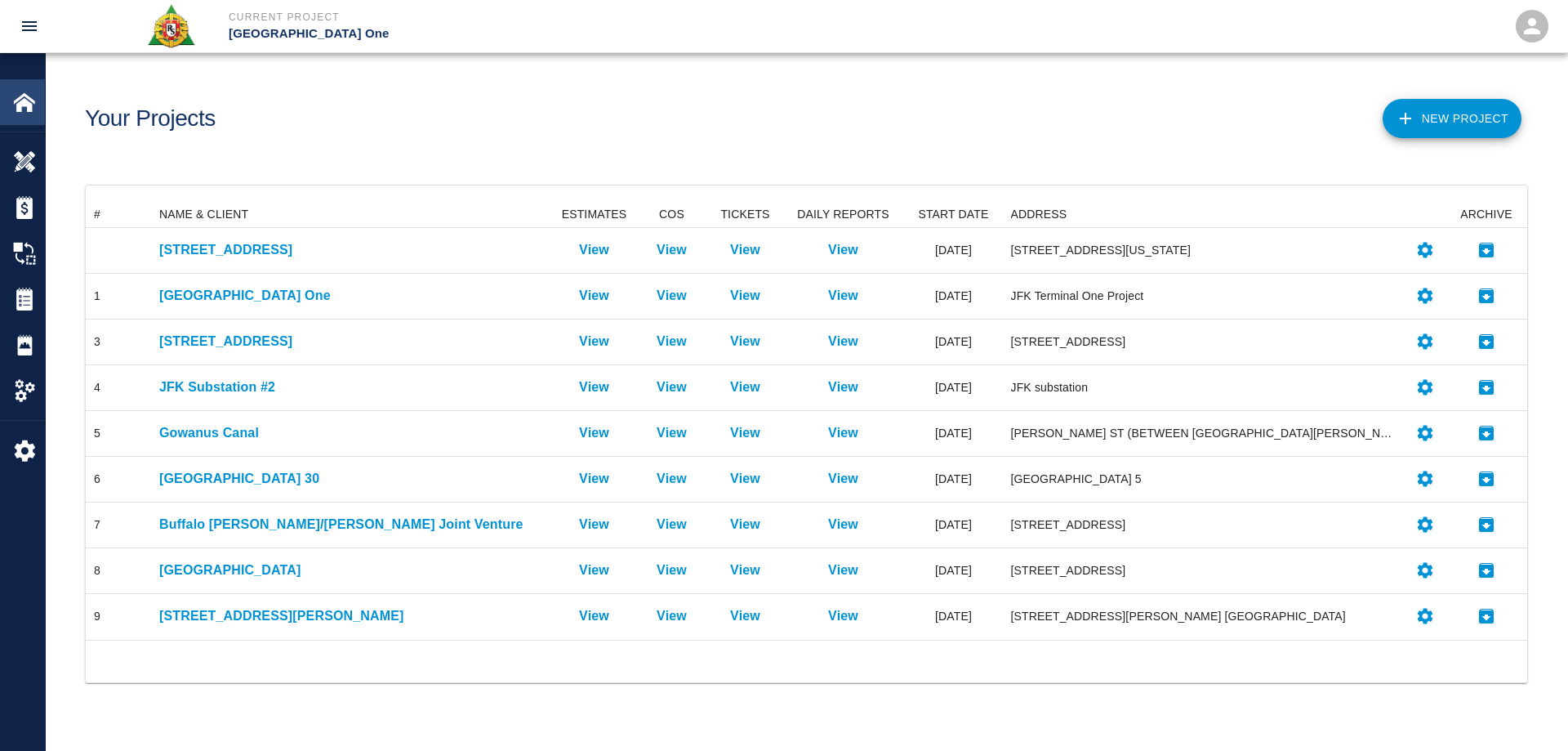
scroll to position [426, 1430]
